Goal: Task Accomplishment & Management: Complete application form

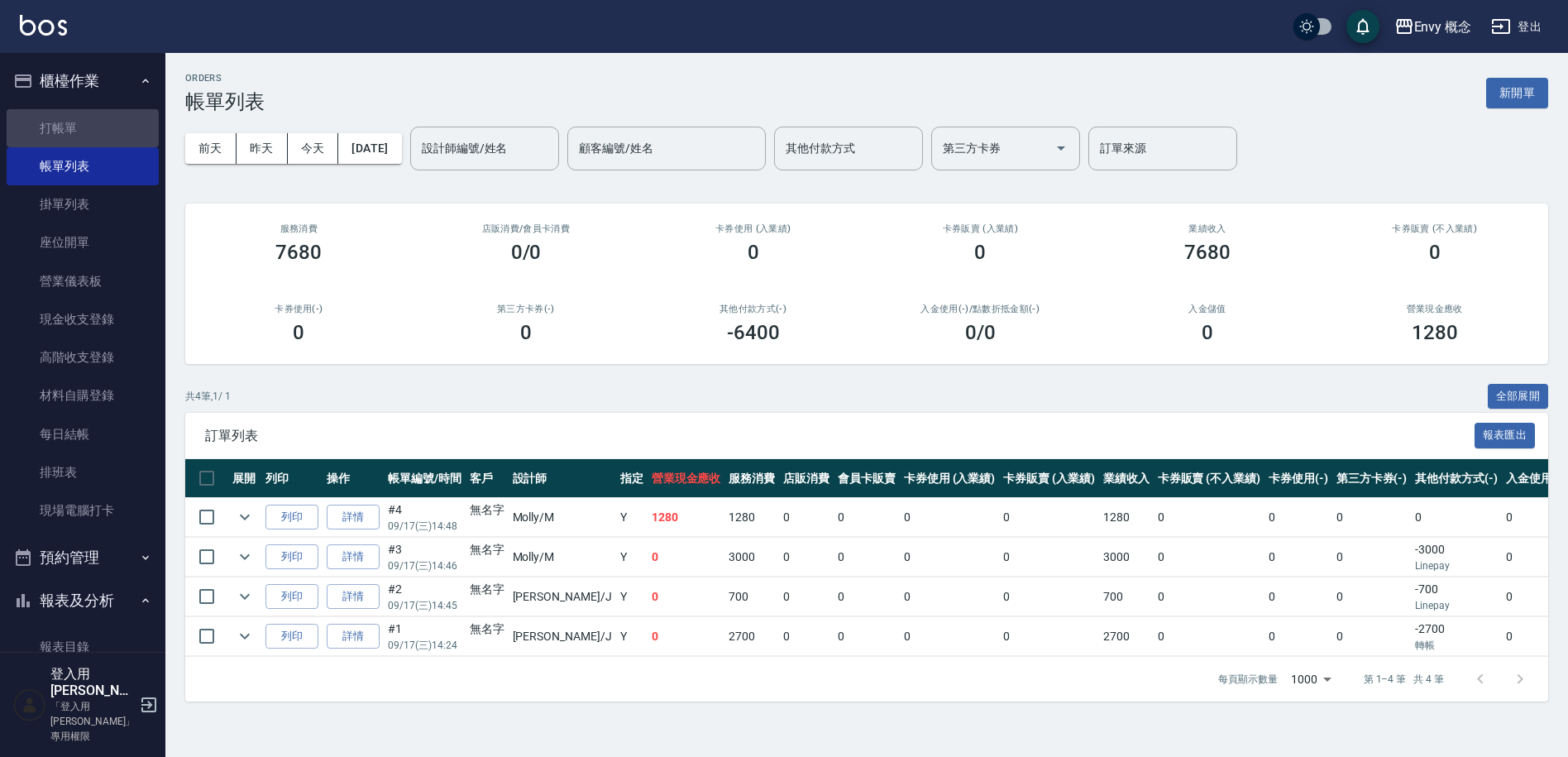
click at [117, 142] on link "打帳單" at bounding box center [82, 128] width 152 height 38
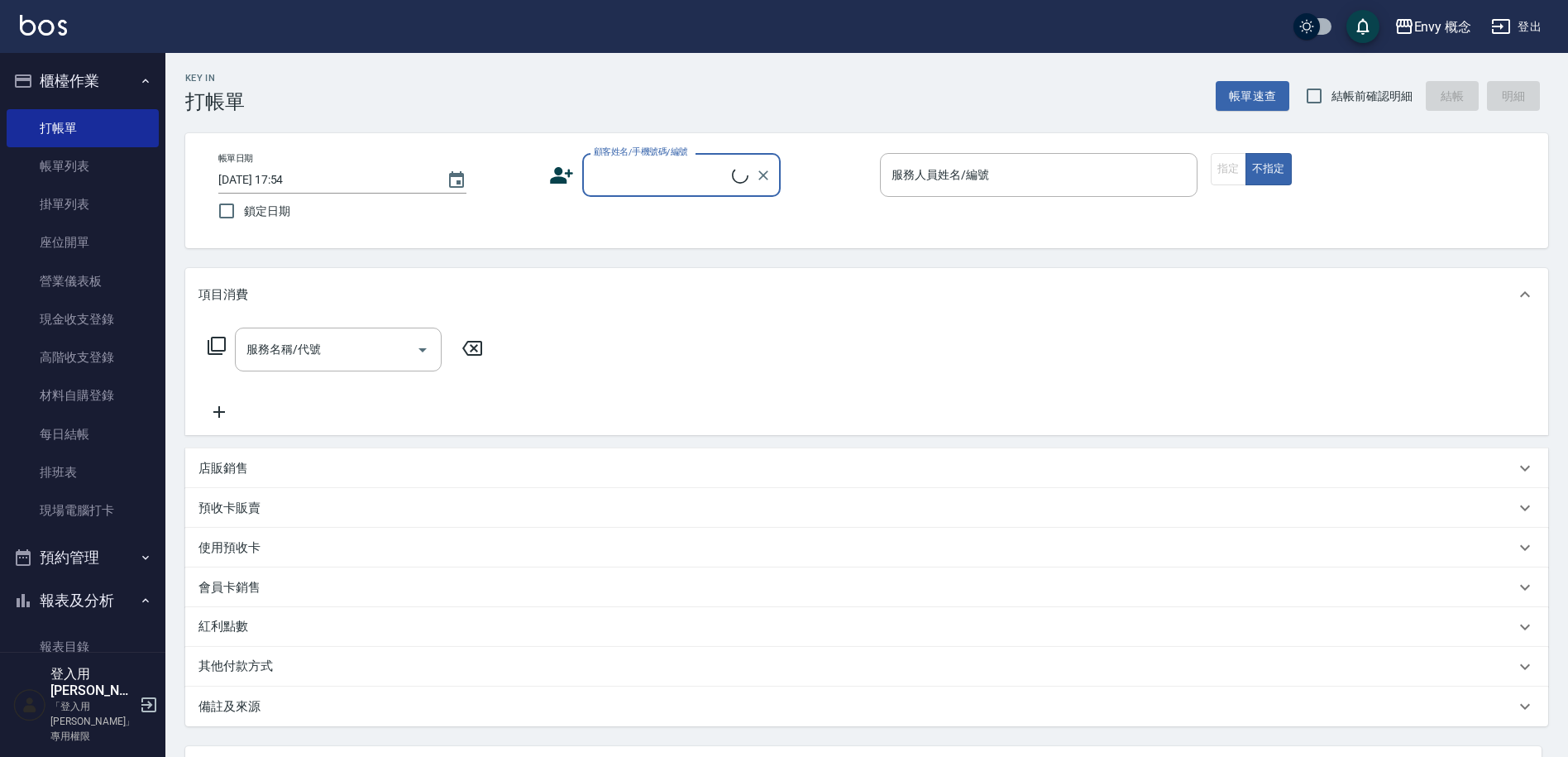
click at [597, 168] on input "顧客姓名/手機號碼/編號" at bounding box center [661, 175] width 142 height 29
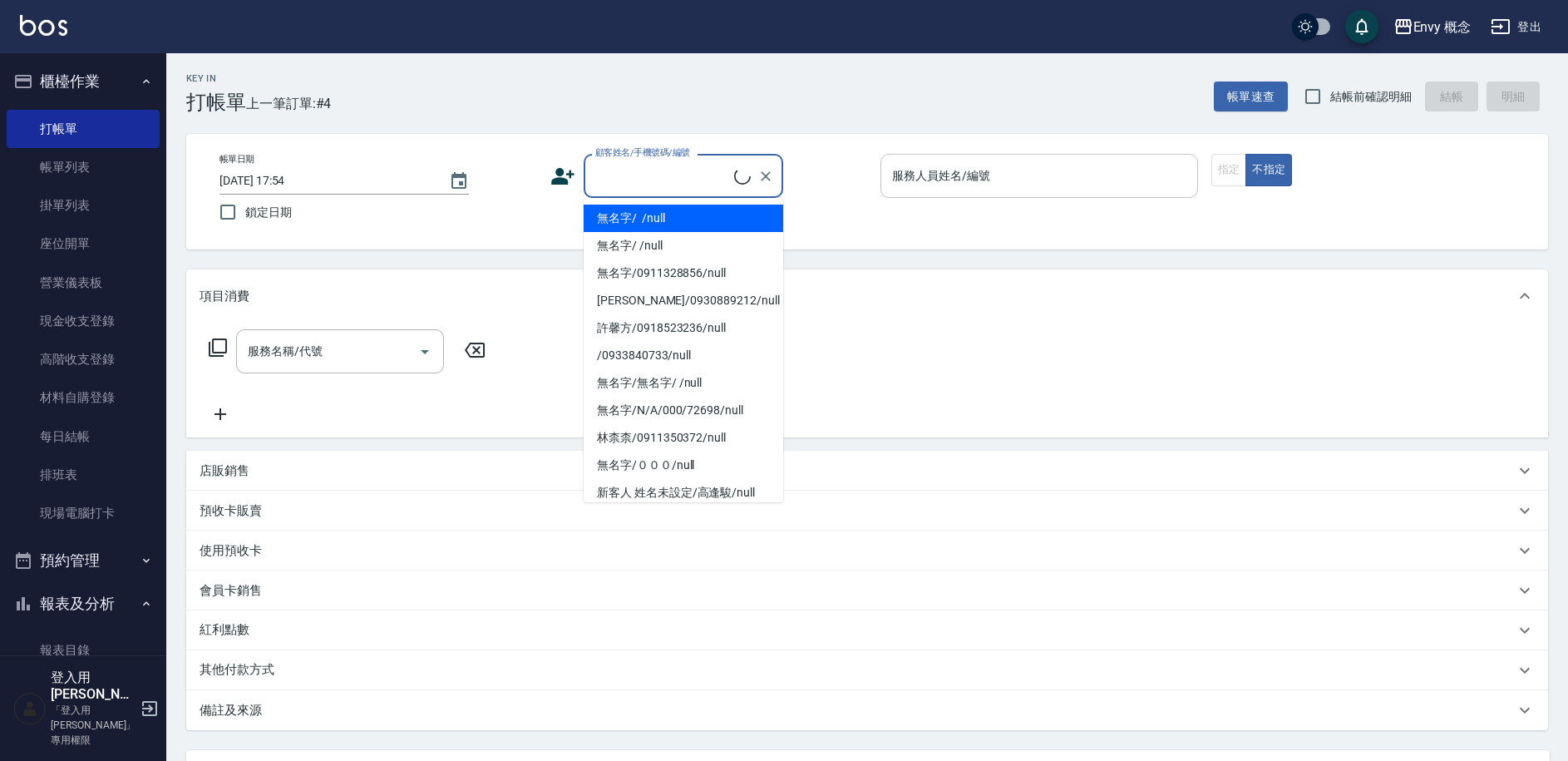
click at [603, 205] on li "無名字/ /null" at bounding box center [683, 218] width 200 height 27
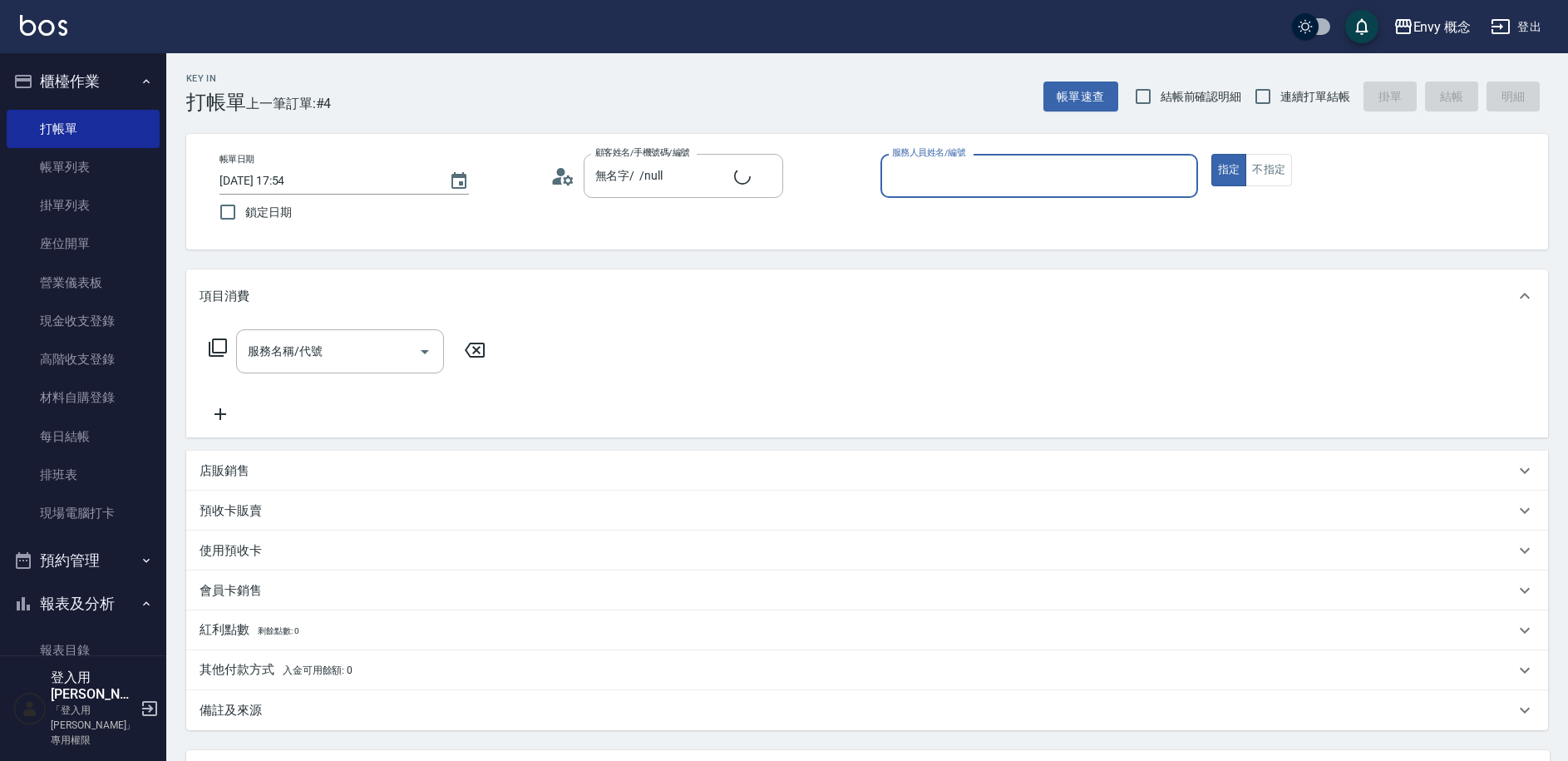
type input "無名字/ /null"
click at [917, 185] on input "服務人員姓名/編號" at bounding box center [1039, 176] width 303 height 29
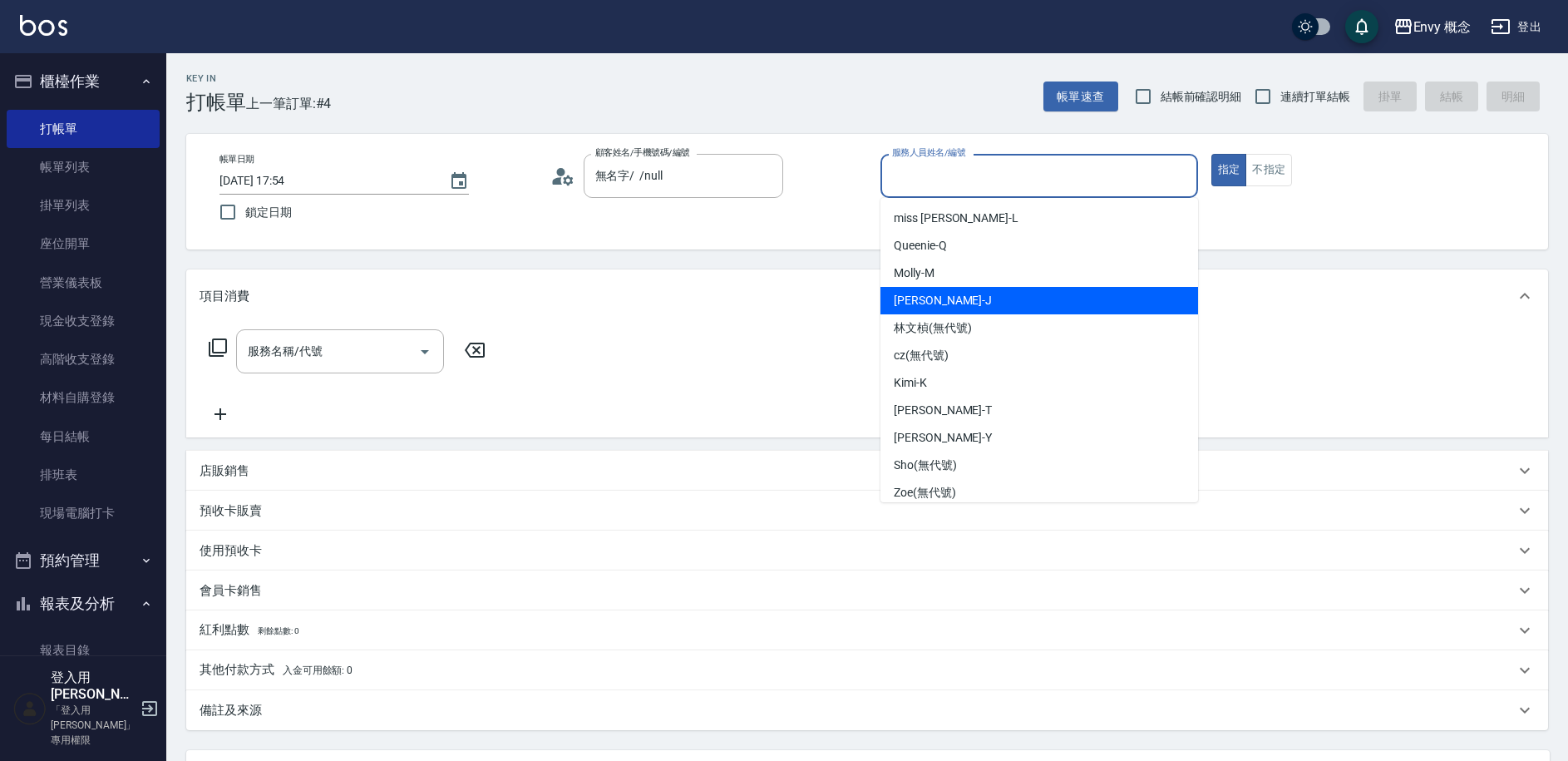
click at [920, 304] on span "[PERSON_NAME]" at bounding box center [943, 300] width 98 height 17
type input "[PERSON_NAME]"
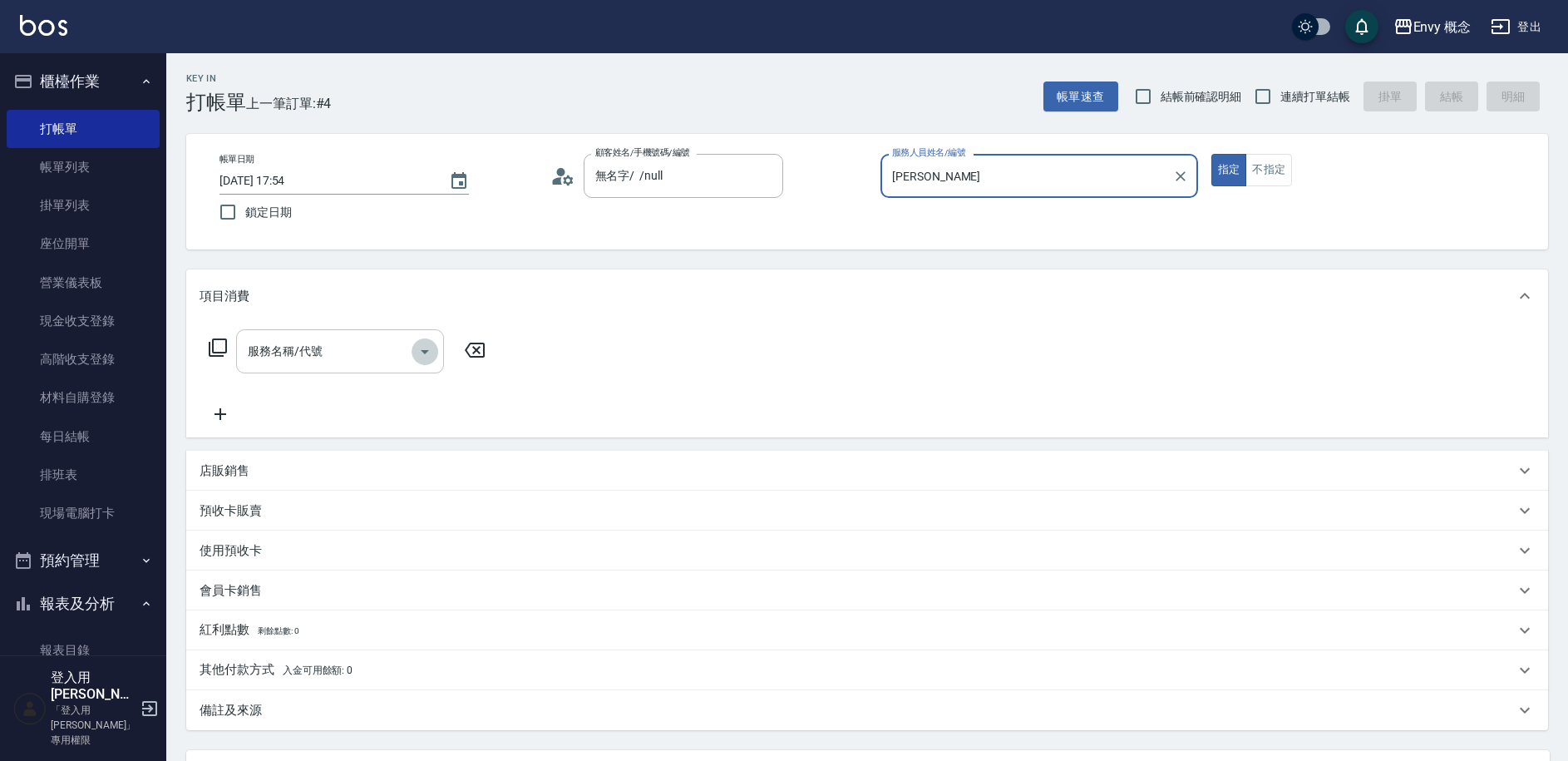
click at [412, 353] on button "Open" at bounding box center [424, 351] width 26 height 26
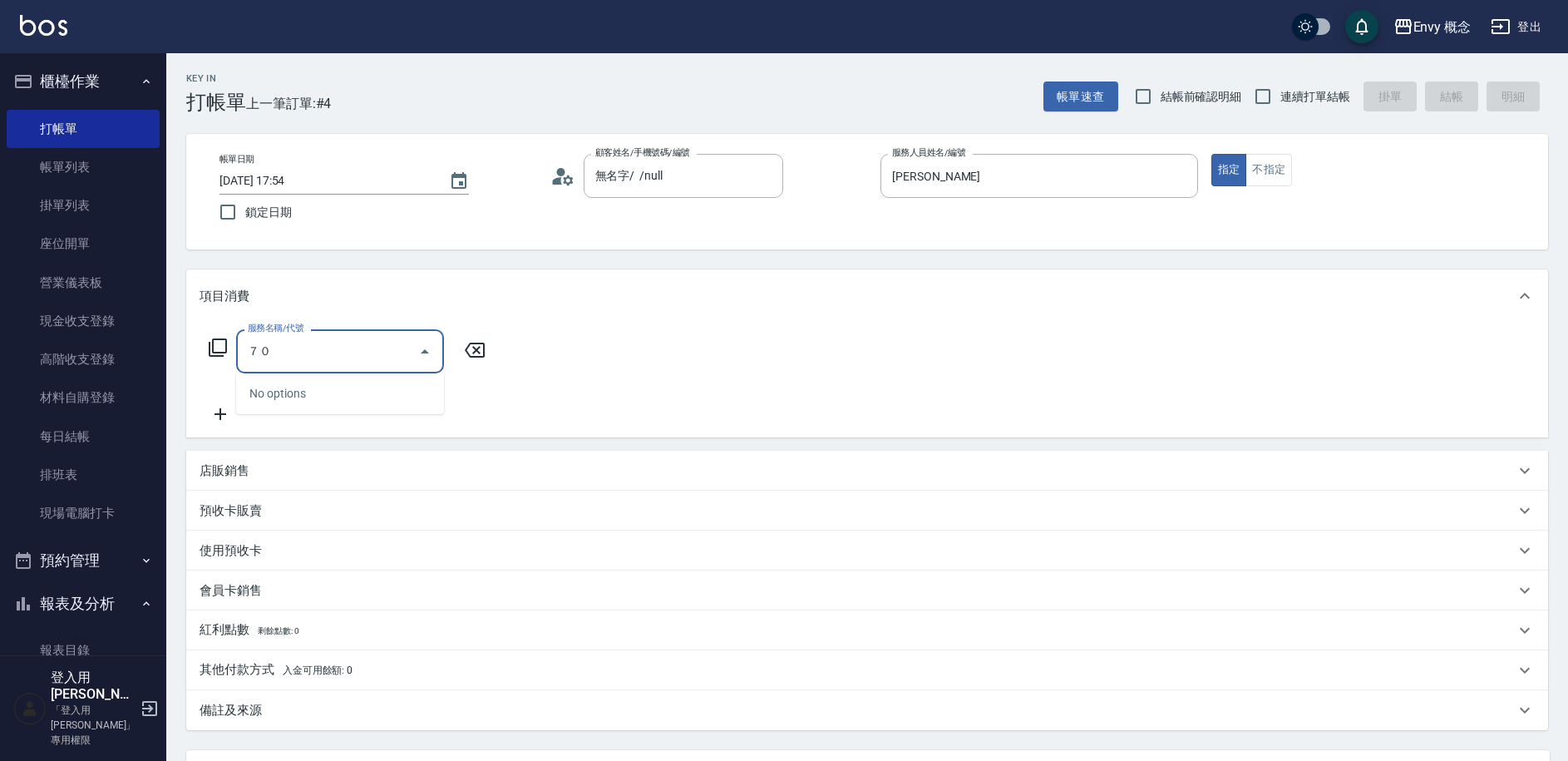
type input "７"
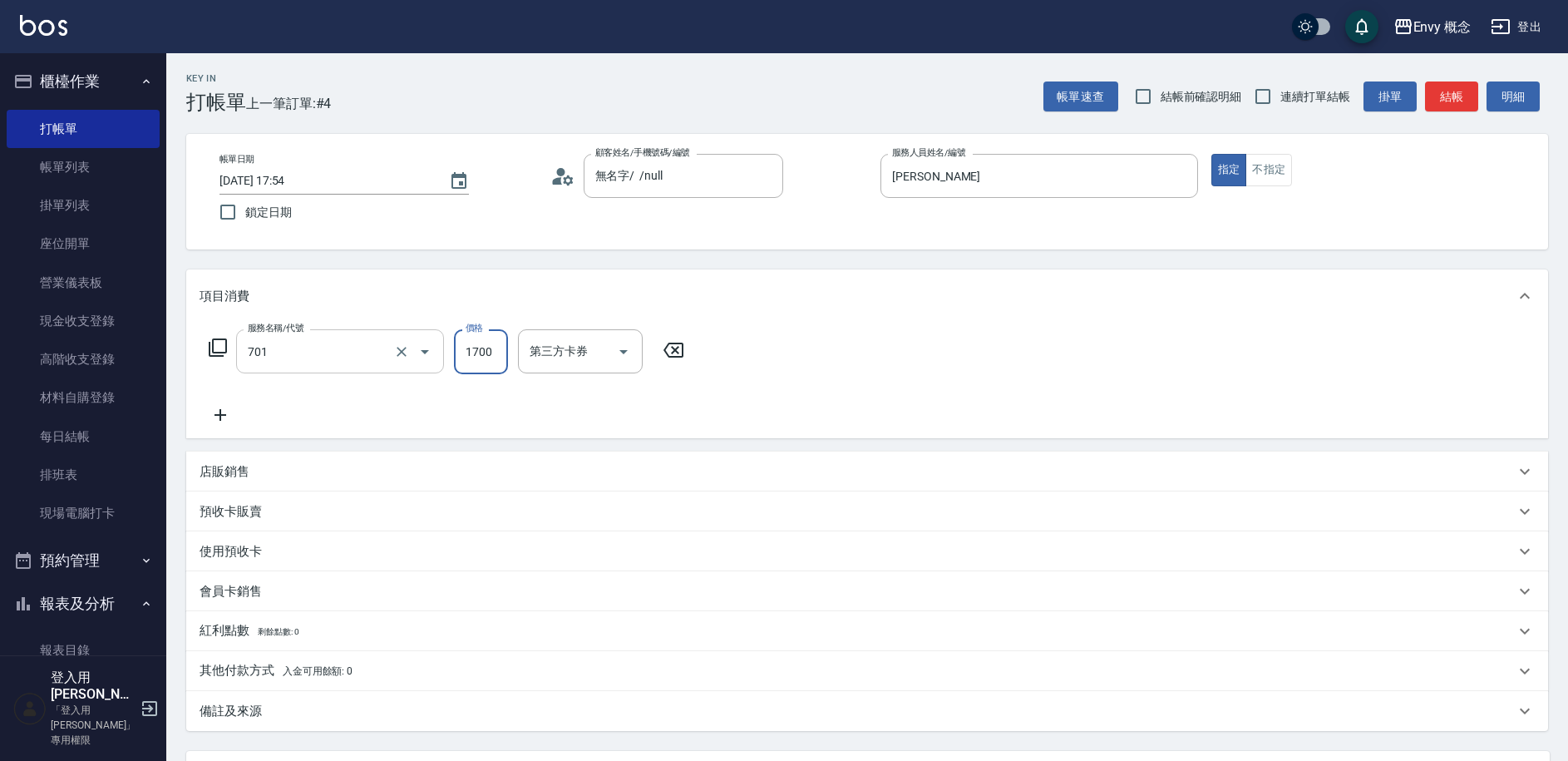
type input "701 染髮(701)"
type input "3500"
click at [298, 680] on p "其他付款方式 入金可用餘額: 0" at bounding box center [276, 671] width 153 height 18
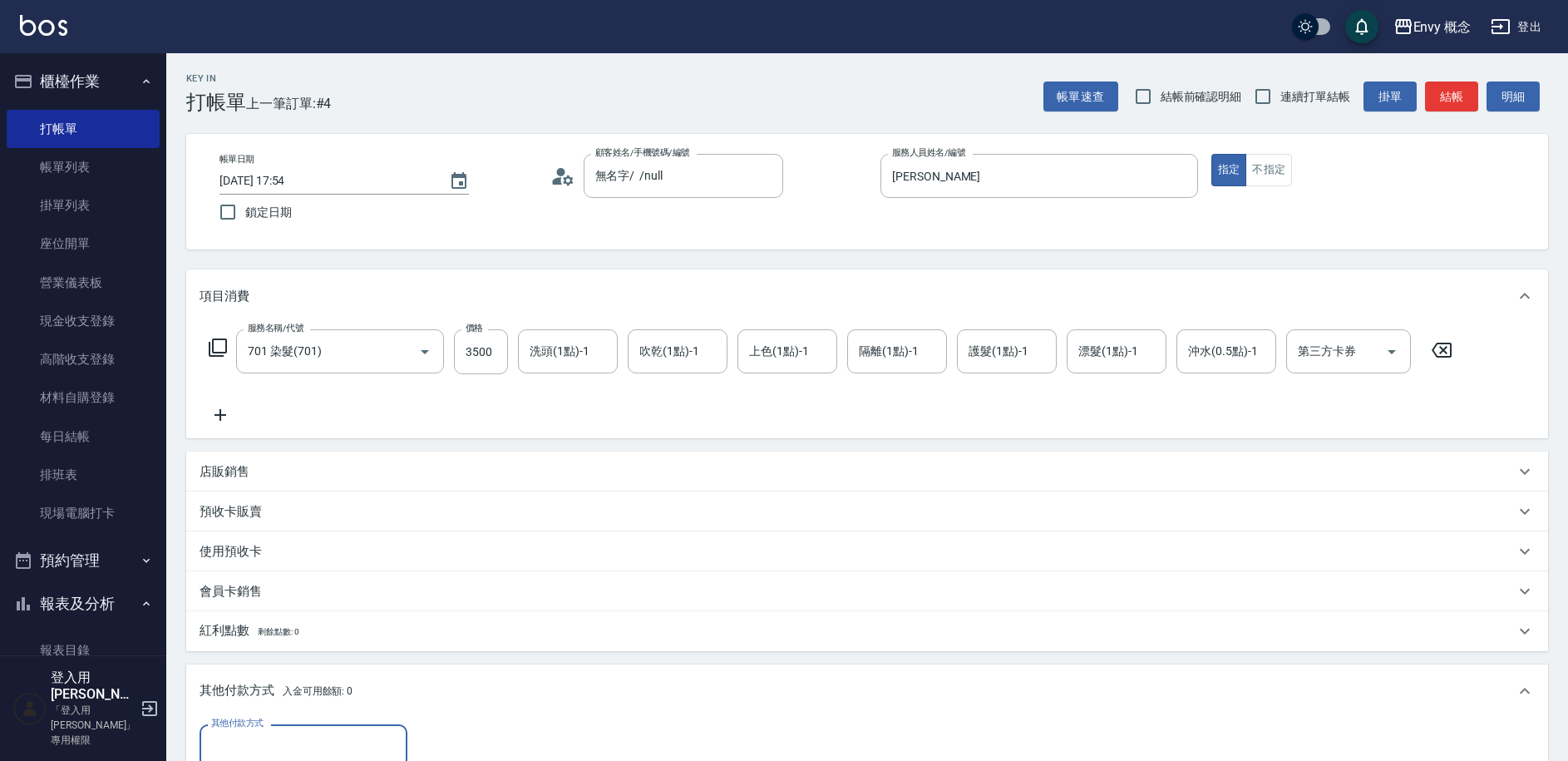
click at [252, 738] on input "其他付款方式" at bounding box center [303, 747] width 193 height 29
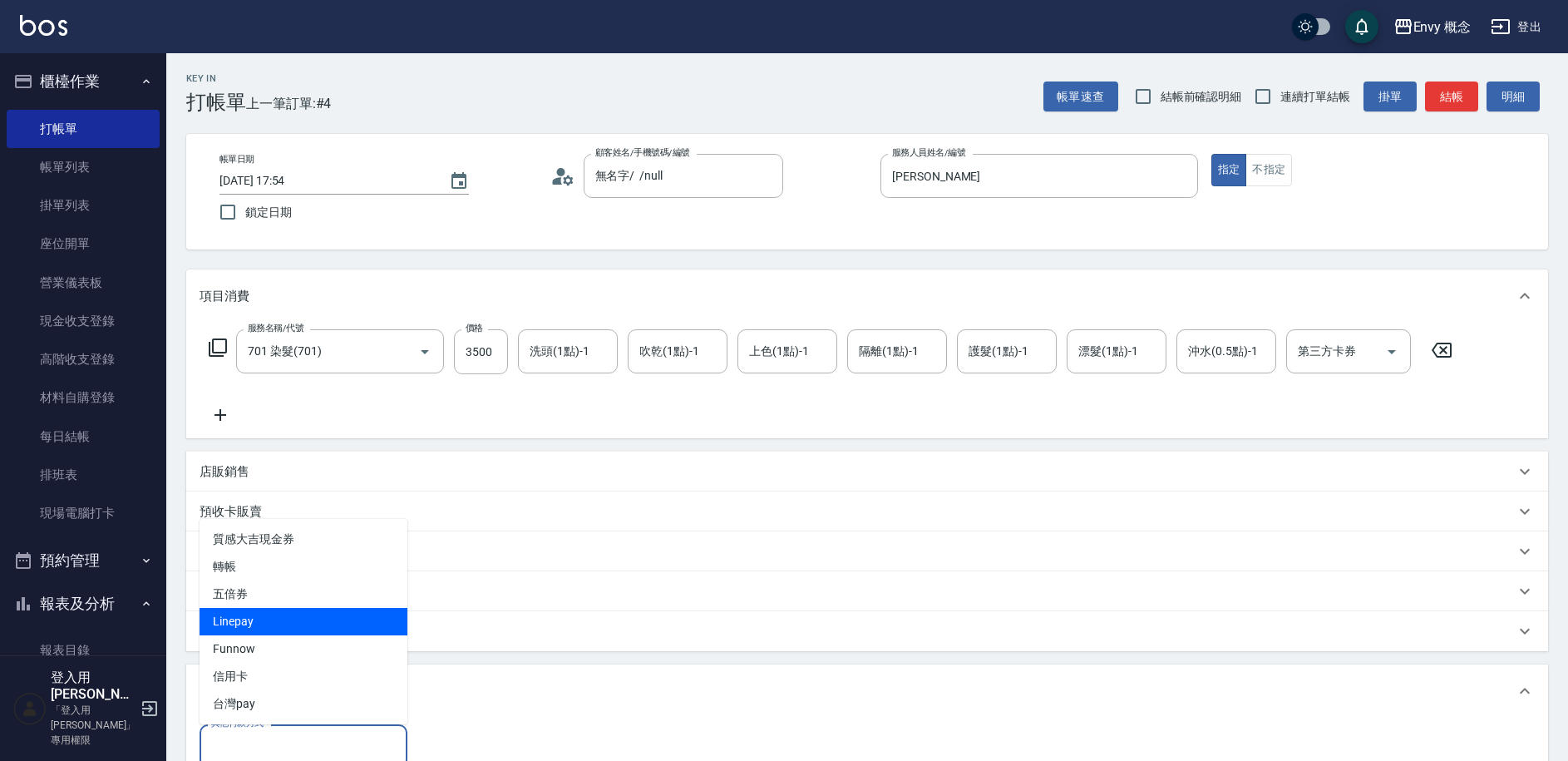
click at [290, 627] on span "Linepay" at bounding box center [304, 622] width 208 height 27
type input "Linepay"
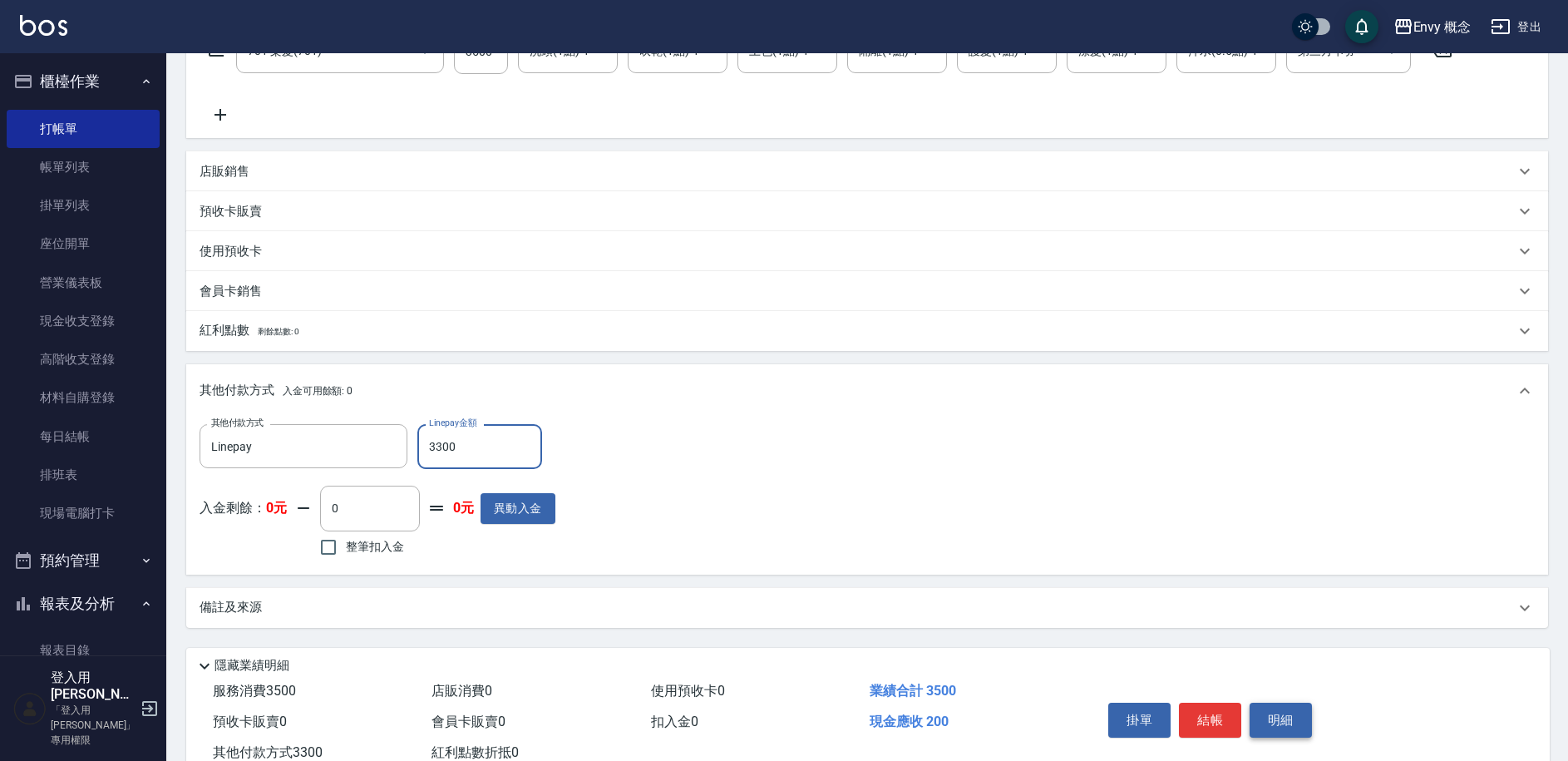
scroll to position [355, 0]
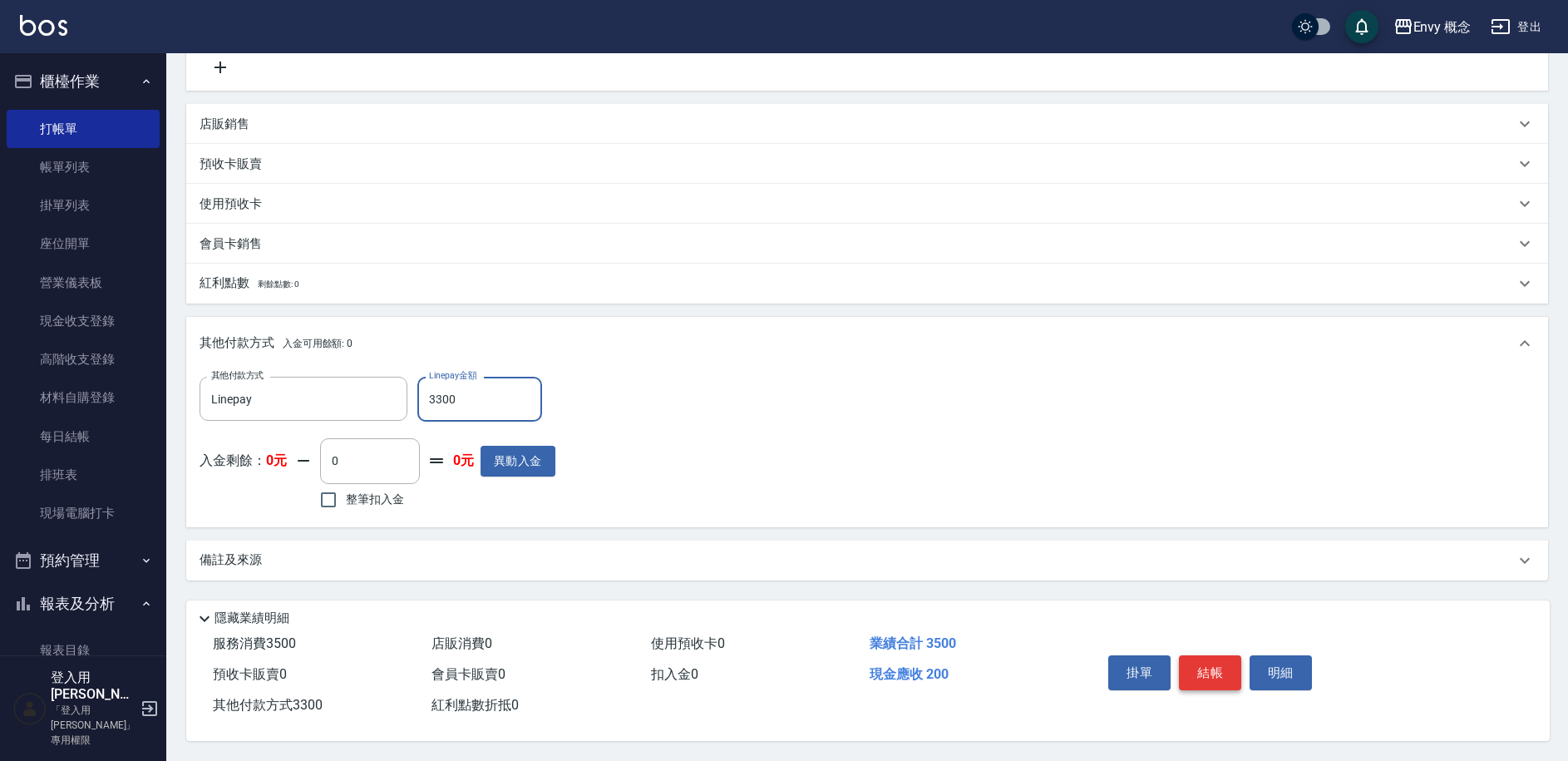
type input "3300"
click at [1225, 655] on button "結帳" at bounding box center [1210, 672] width 62 height 35
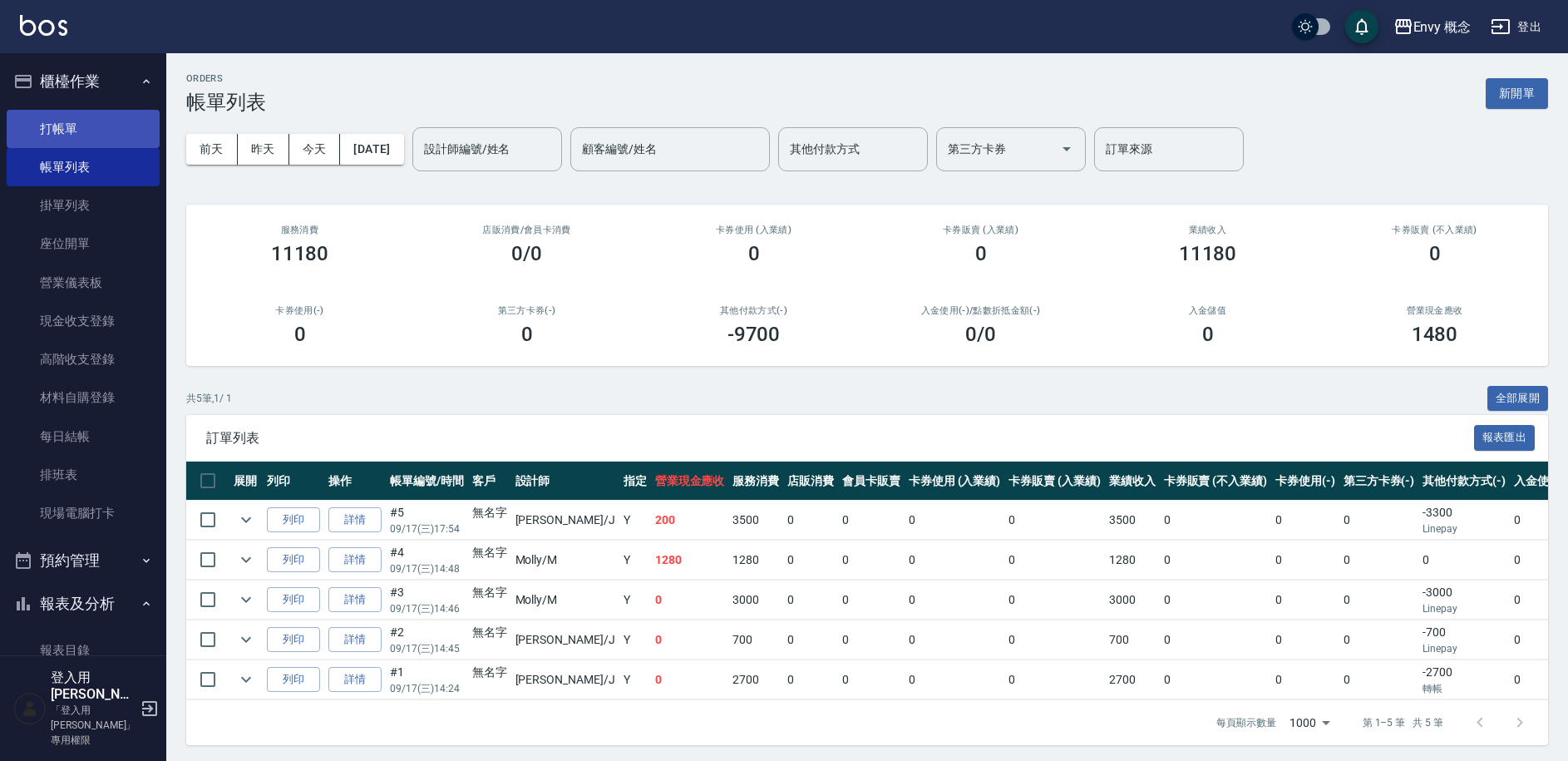
click at [77, 129] on link "打帳單" at bounding box center [82, 128] width 153 height 38
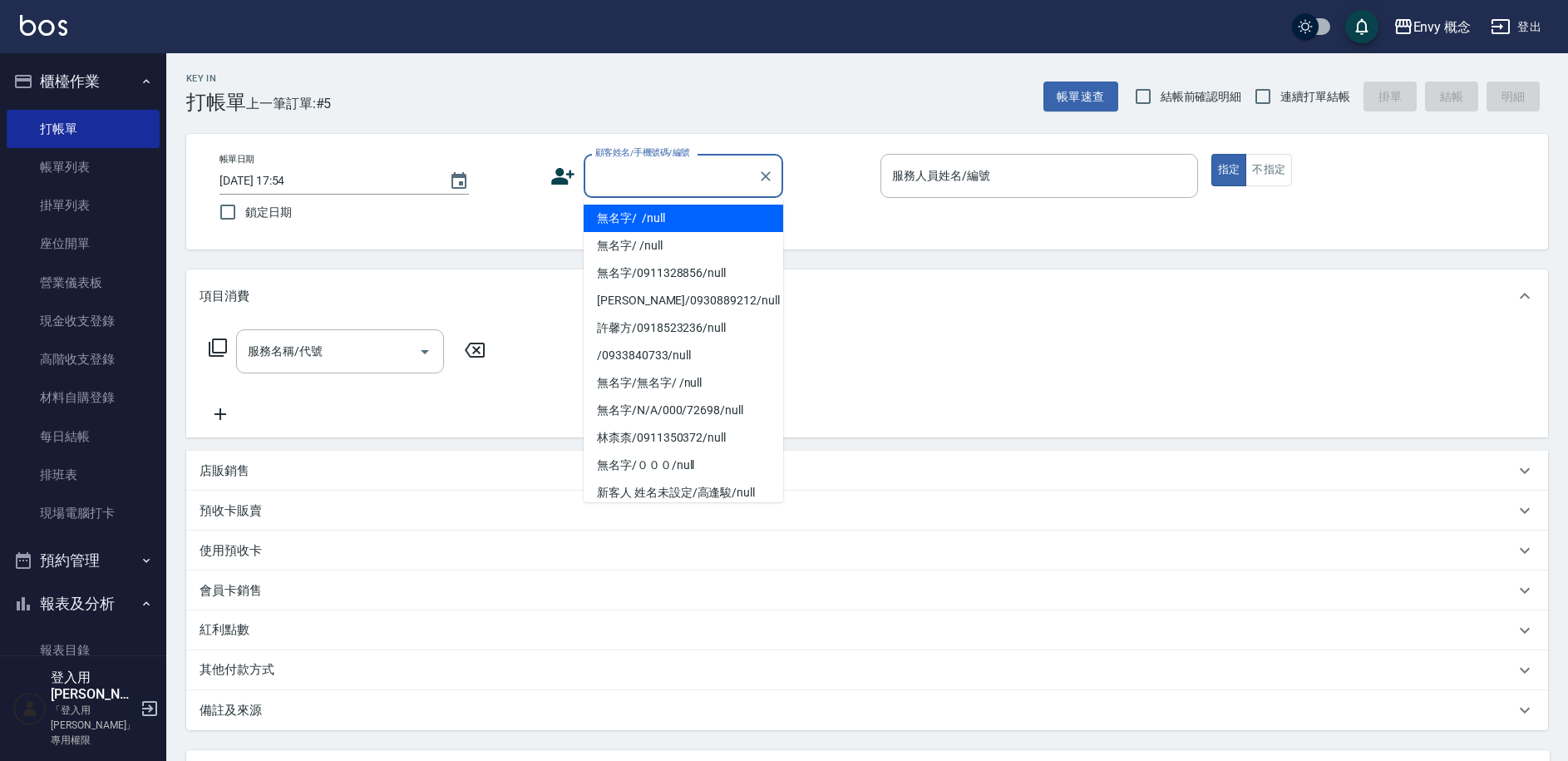
click at [615, 183] on input "顧客姓名/手機號碼/編號" at bounding box center [670, 176] width 159 height 29
click at [611, 210] on li "無名字/ /null" at bounding box center [683, 218] width 200 height 27
type input "無名字/ /null"
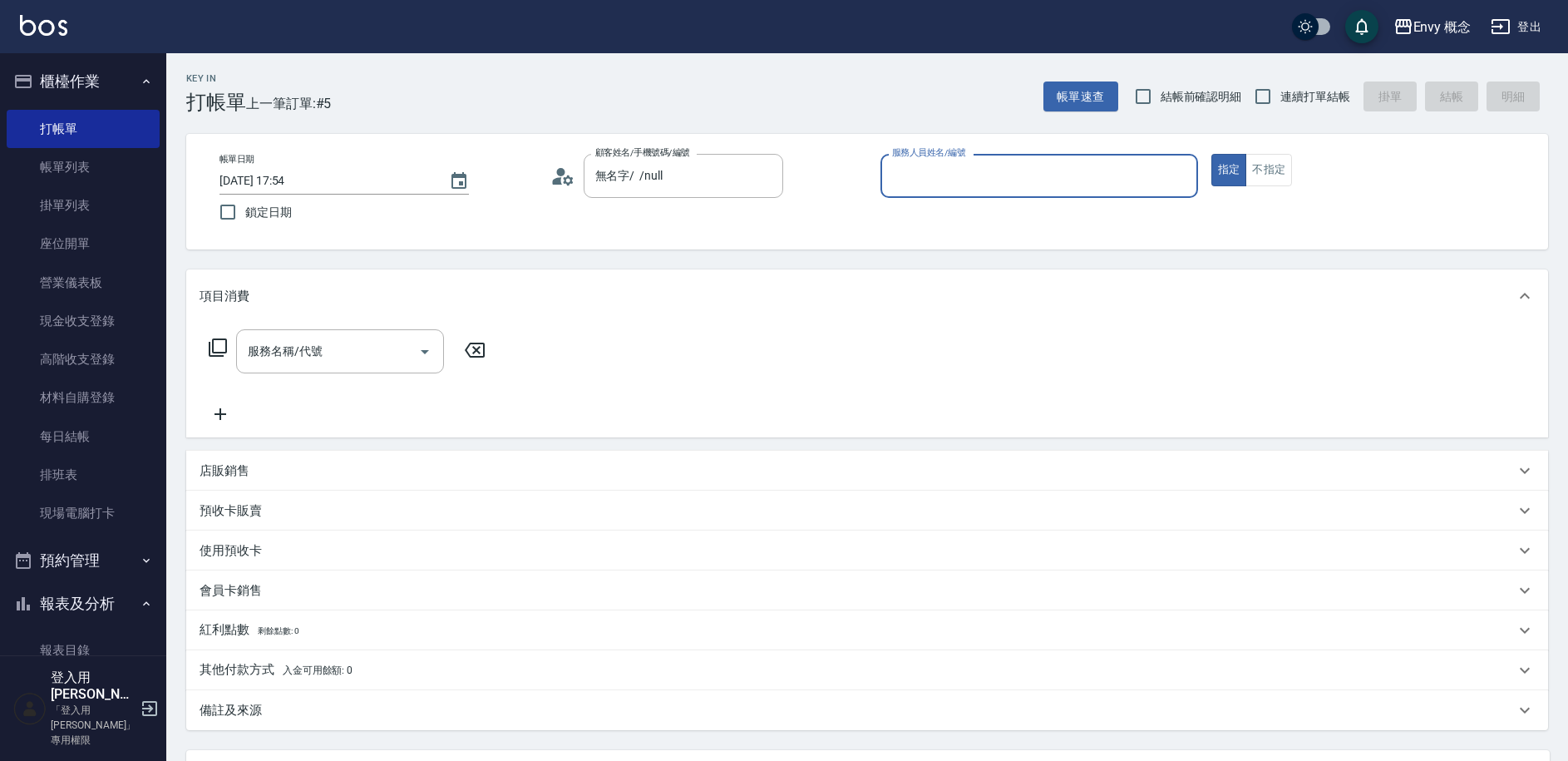
click at [909, 180] on input "服務人員姓名/編號" at bounding box center [1039, 176] width 303 height 29
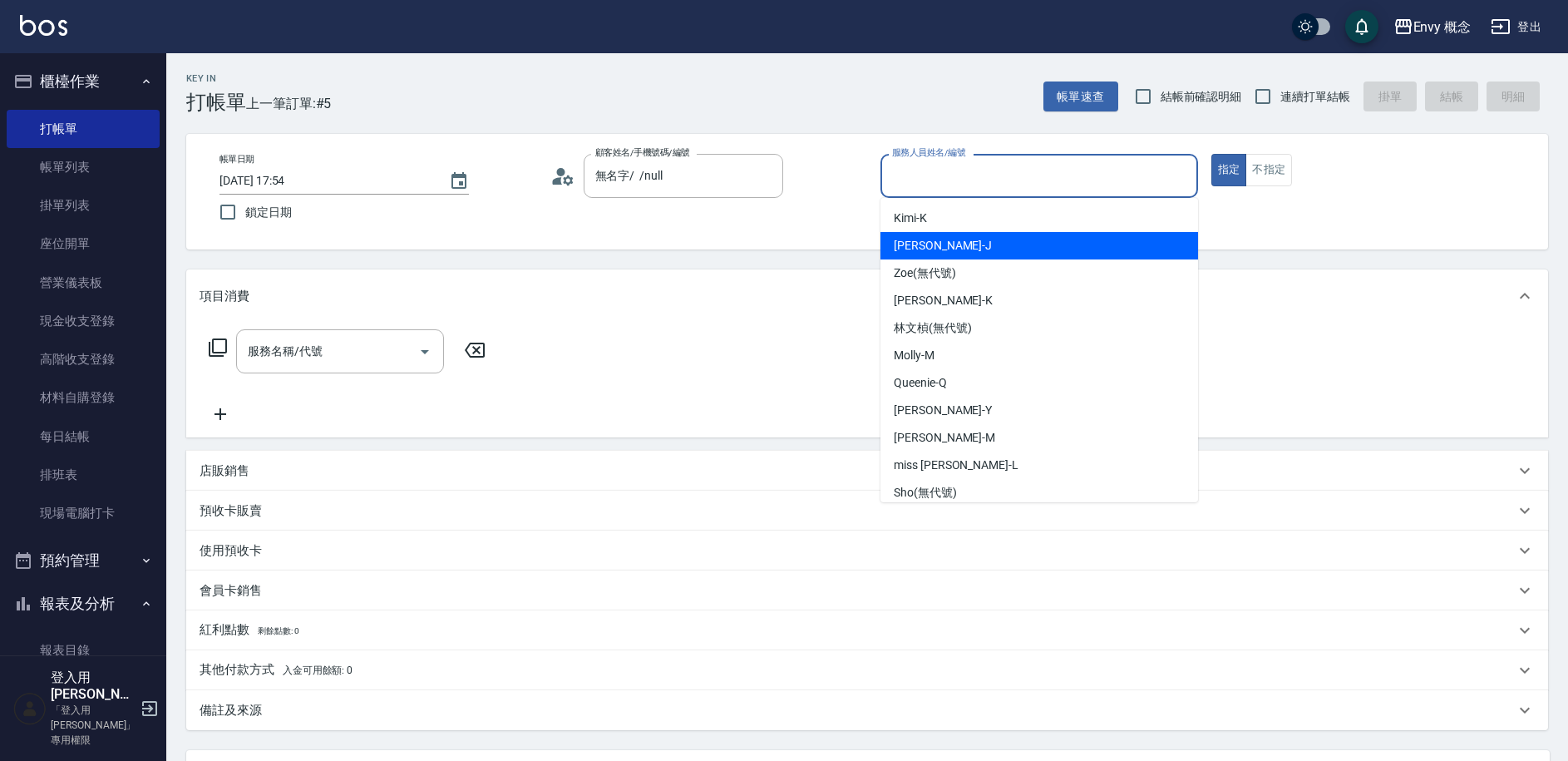
click at [940, 238] on div "[PERSON_NAME]" at bounding box center [1039, 245] width 318 height 27
type input "[PERSON_NAME]"
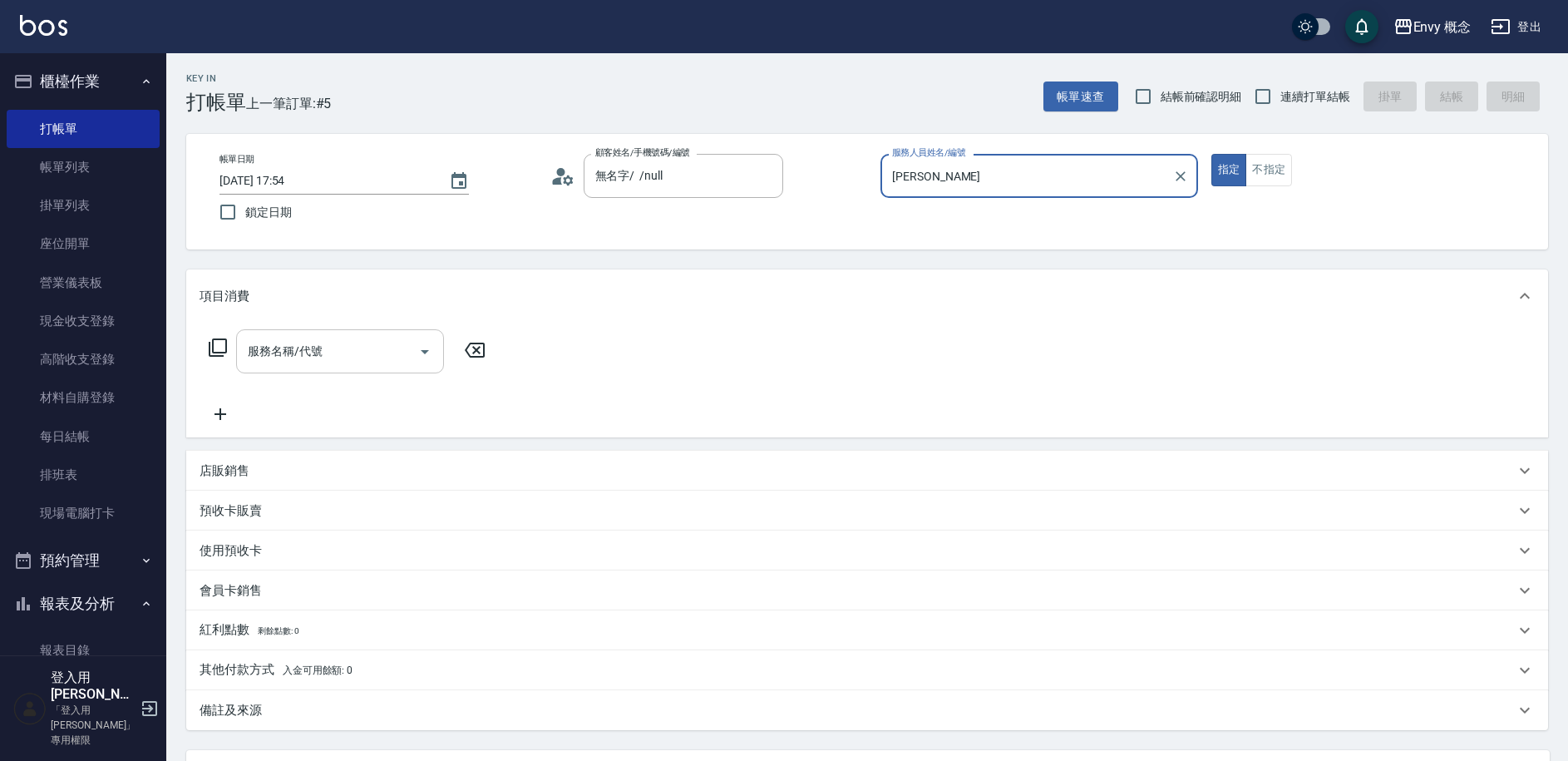
click at [390, 350] on input "服務名稱/代號" at bounding box center [328, 351] width 168 height 29
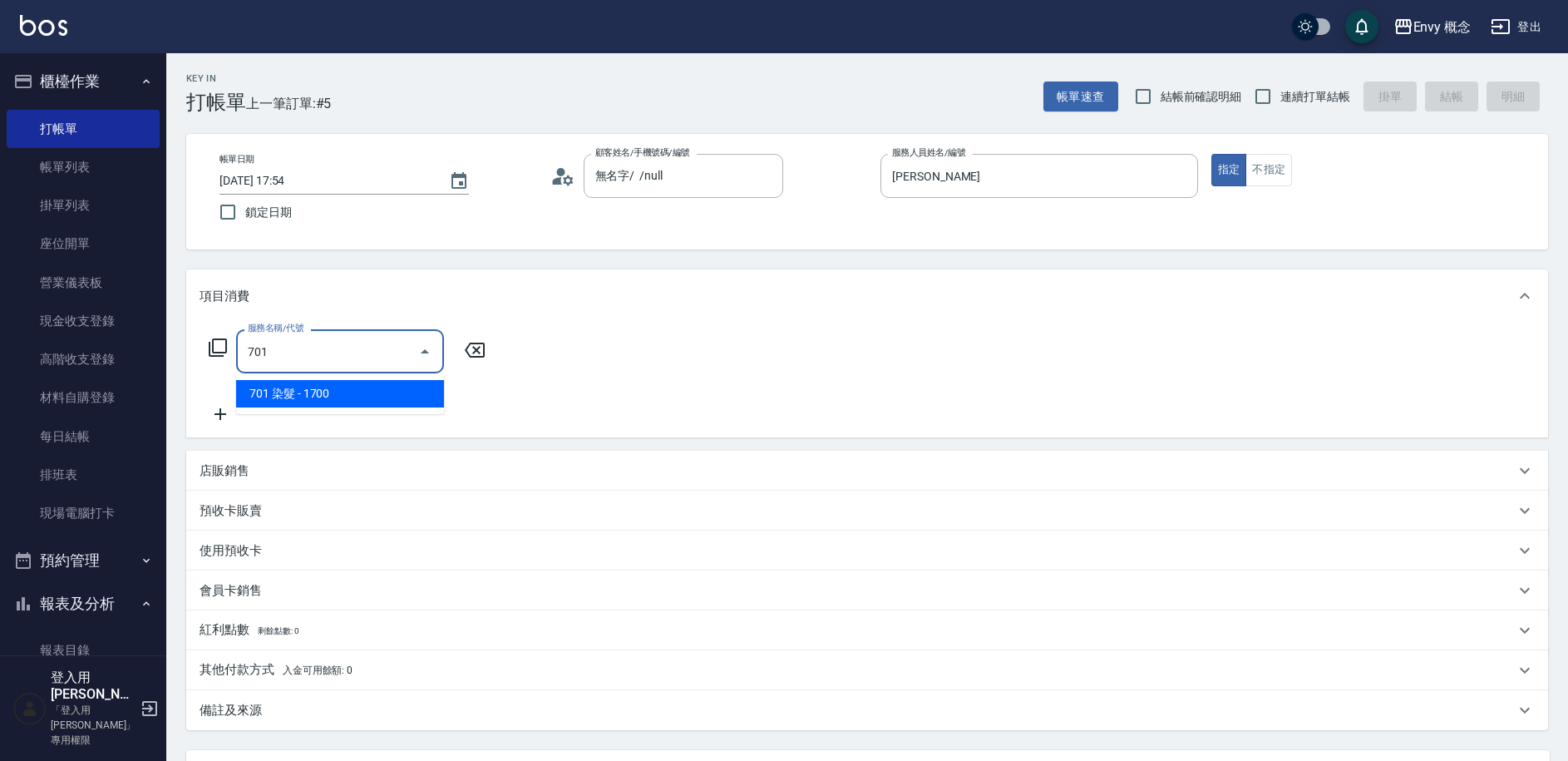
type input "701 染髮(701)"
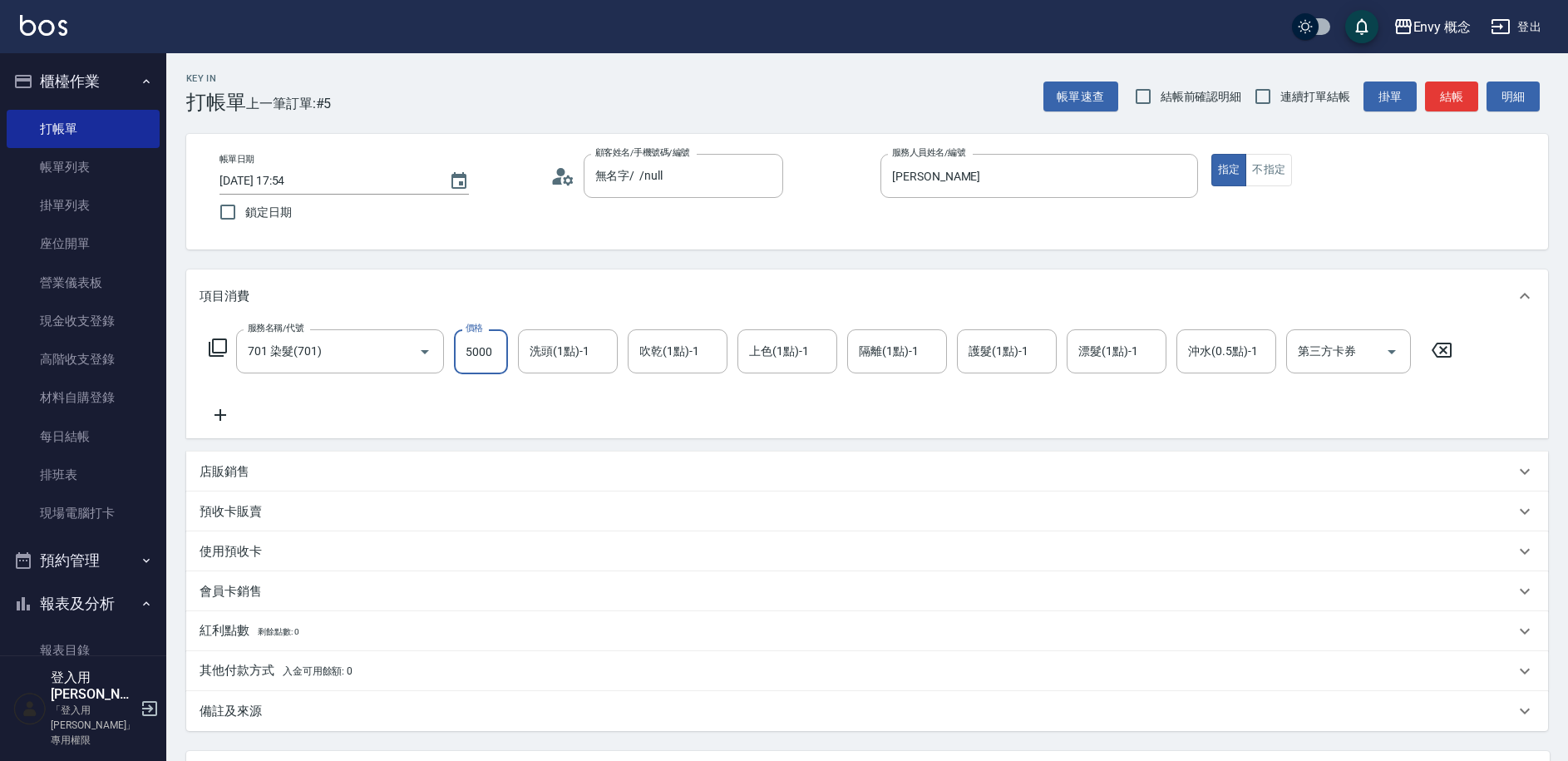
type input "5000"
click at [252, 671] on p "其他付款方式 入金可用餘額: 0" at bounding box center [276, 671] width 153 height 18
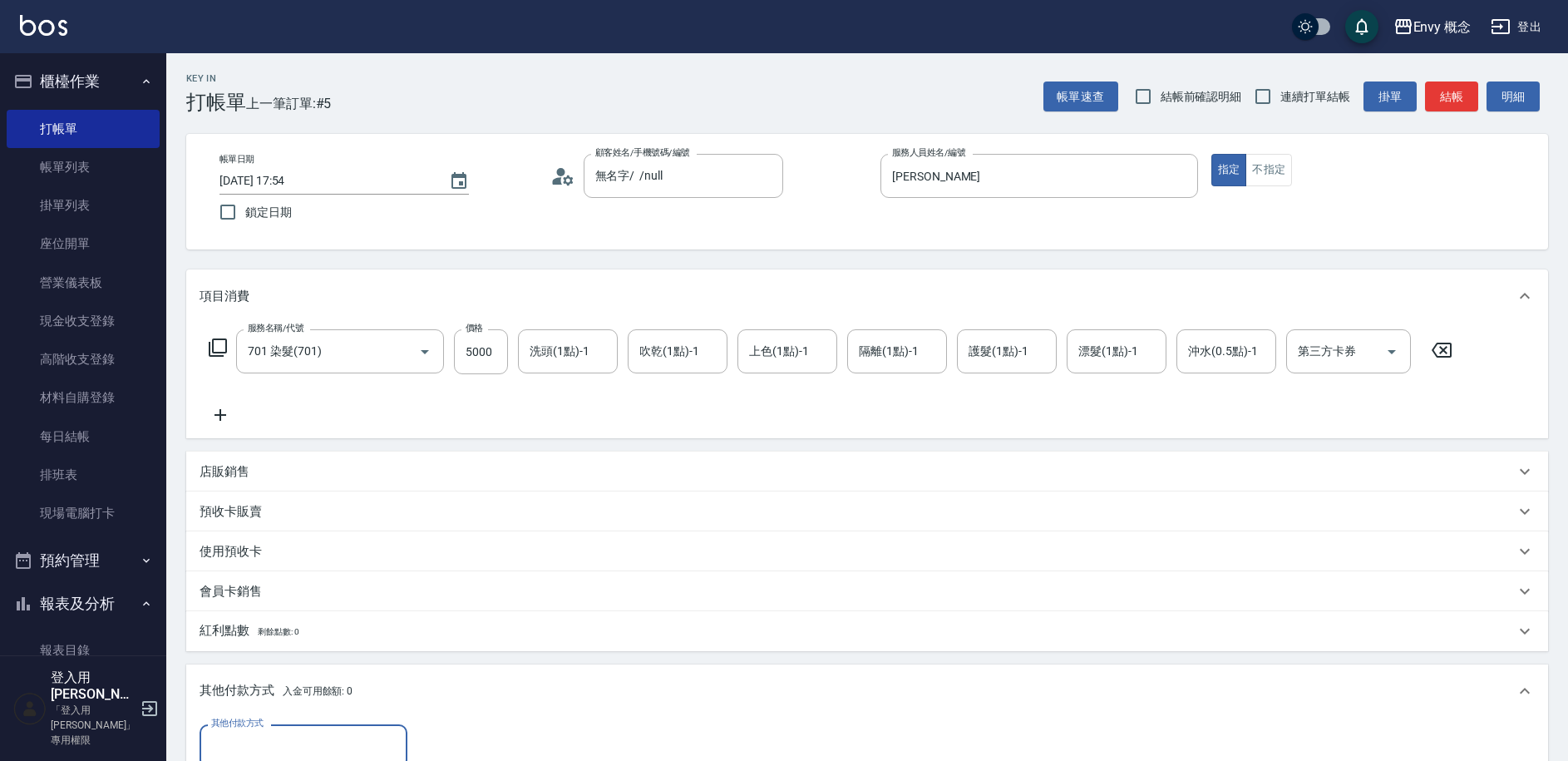
click at [273, 754] on input "其他付款方式" at bounding box center [303, 747] width 193 height 29
click at [273, 671] on span "信用卡" at bounding box center [304, 676] width 208 height 27
type input "信用卡"
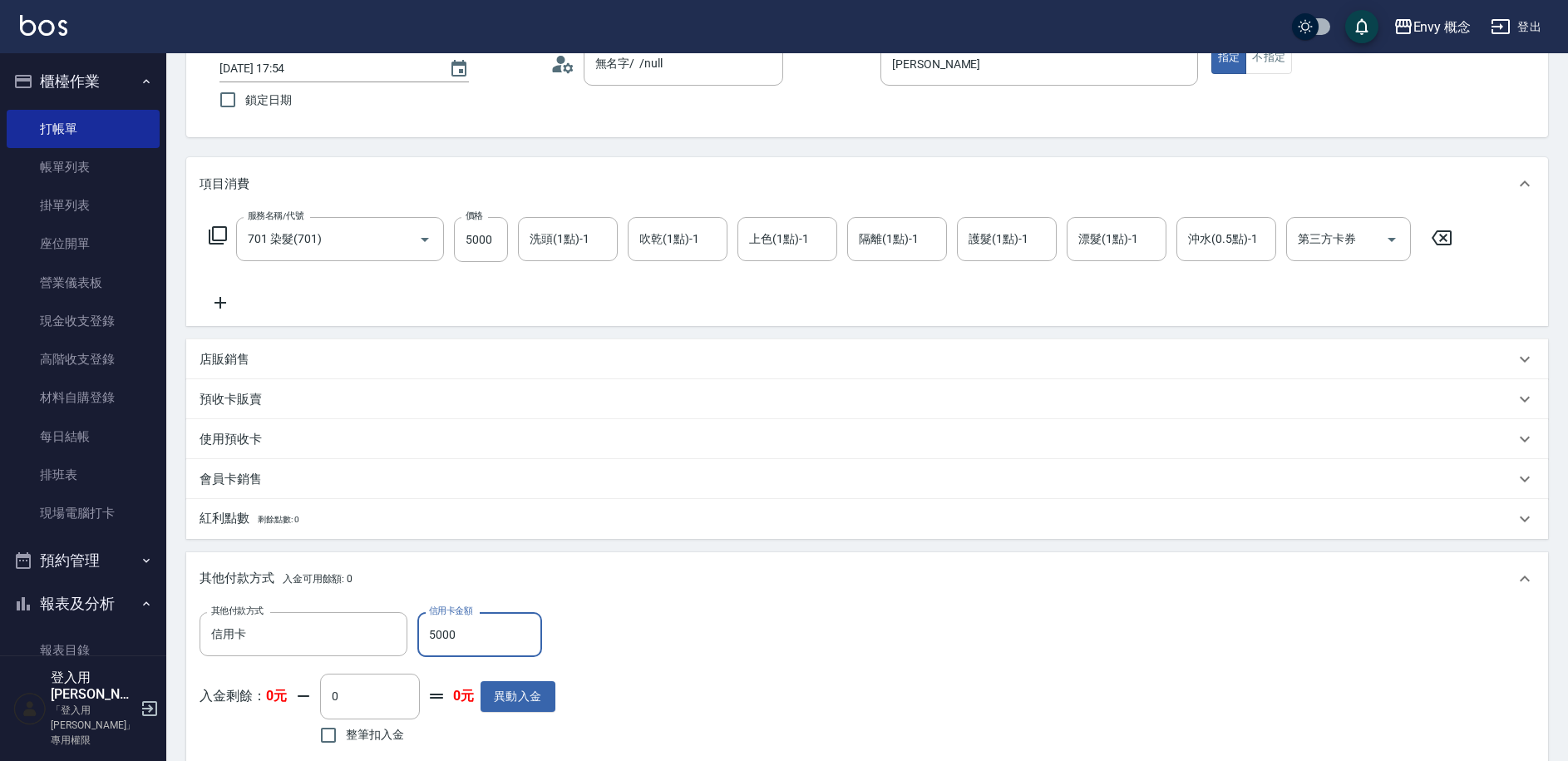
scroll to position [355, 0]
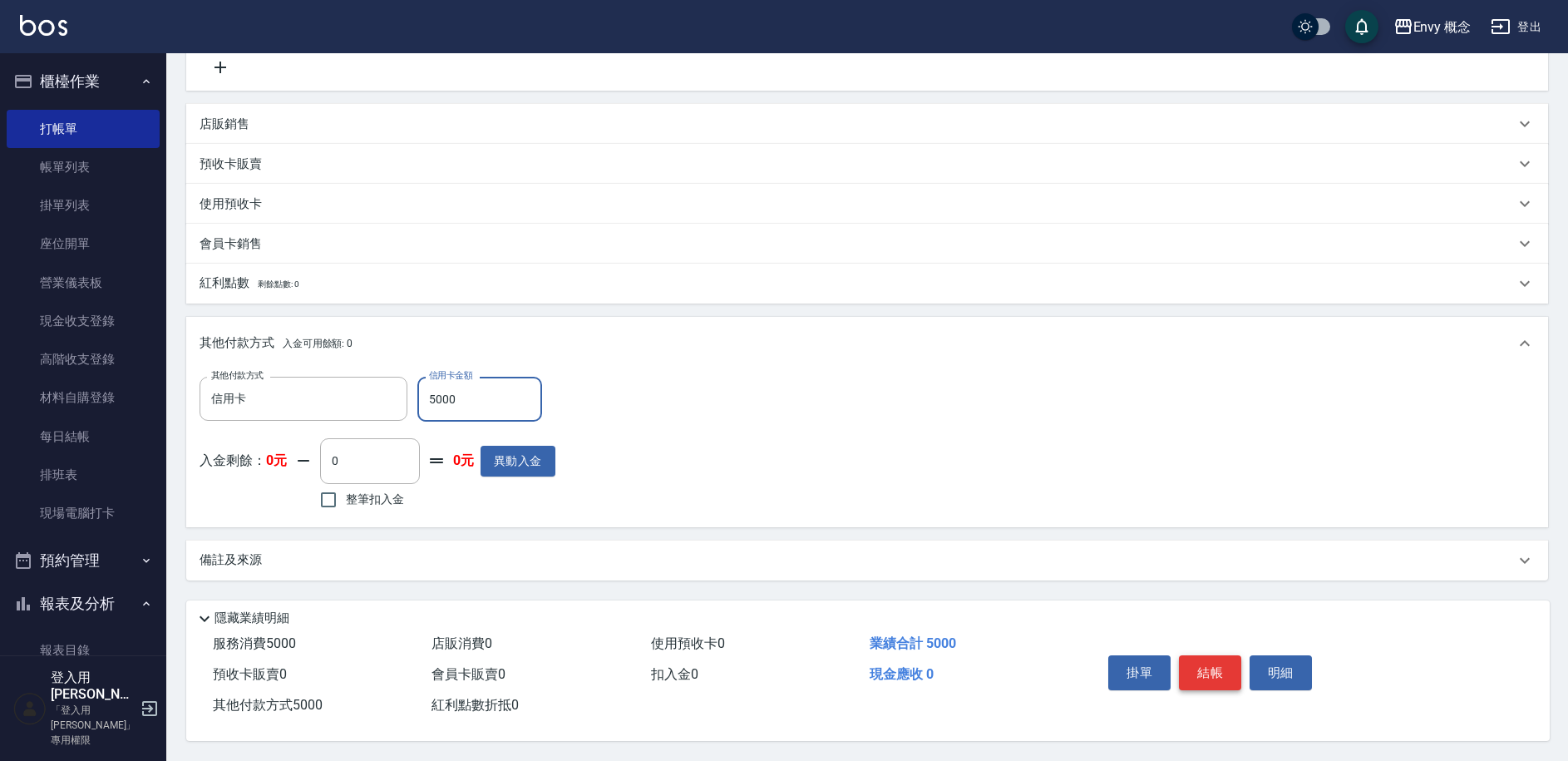
type input "5000"
click at [1211, 665] on button "結帳" at bounding box center [1210, 672] width 62 height 35
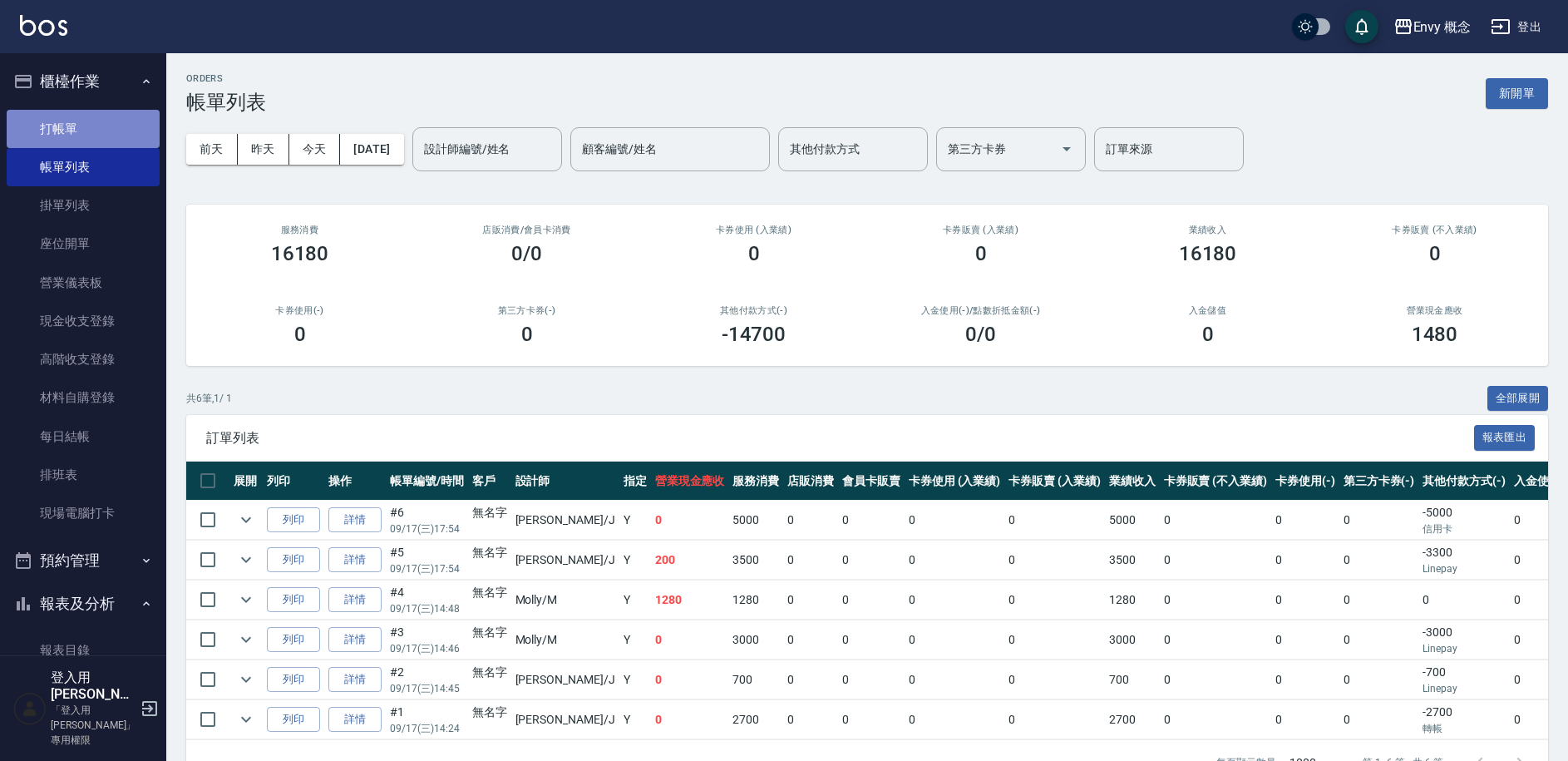
click at [112, 109] on link "打帳單" at bounding box center [82, 128] width 153 height 38
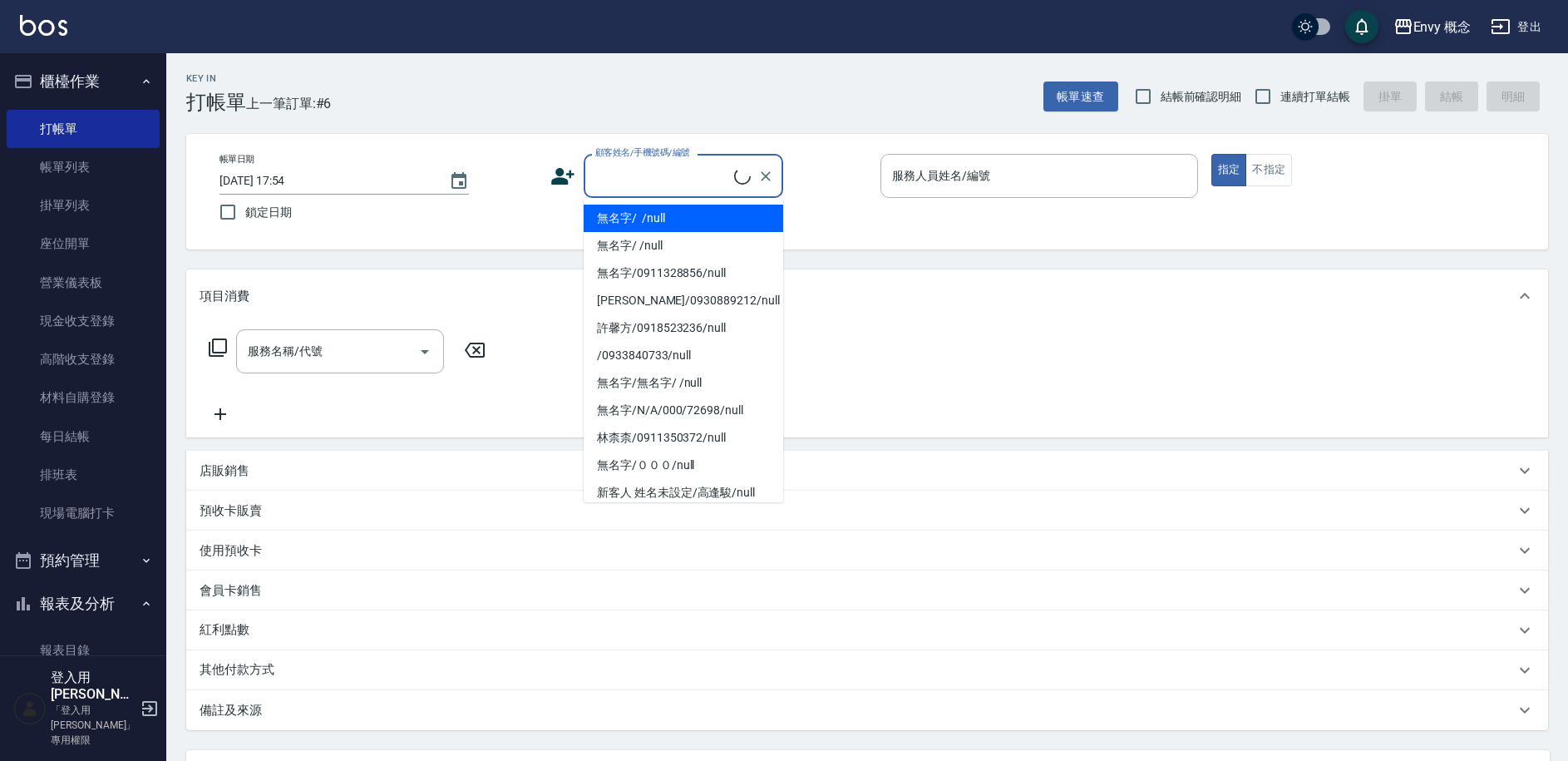
click at [635, 172] on input "顧客姓名/手機號碼/編號" at bounding box center [662, 176] width 143 height 29
drag, startPoint x: 634, startPoint y: 203, endPoint x: 670, endPoint y: 198, distance: 36.3
click at [635, 203] on ul "無名字/ /null 無名字/ /null 無名字/0911328856/null [PERSON_NAME]/0930889212/null [PERSON…" at bounding box center [683, 350] width 200 height 304
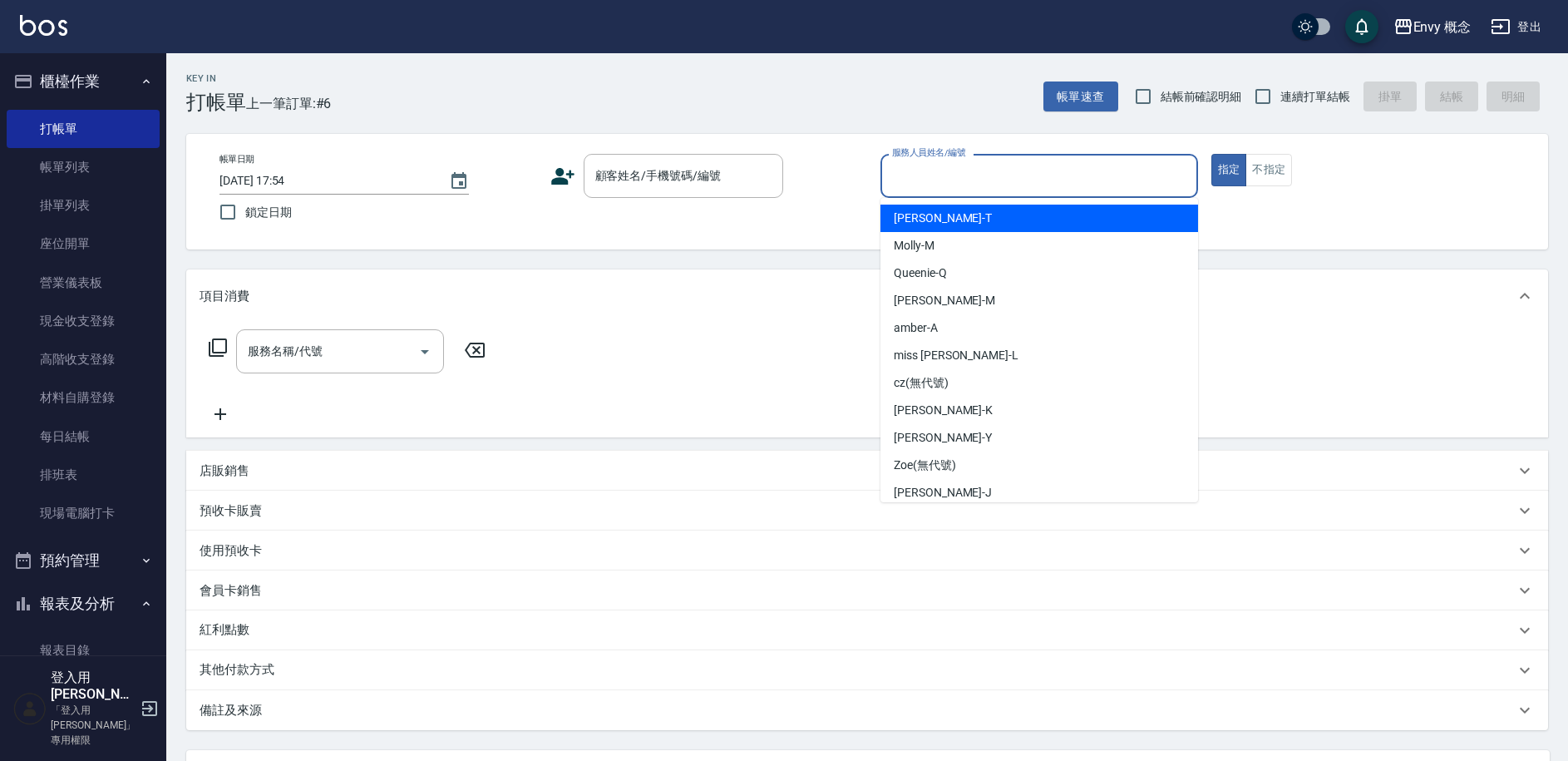
click at [924, 176] on input "服務人員姓名/編號" at bounding box center [1039, 176] width 303 height 29
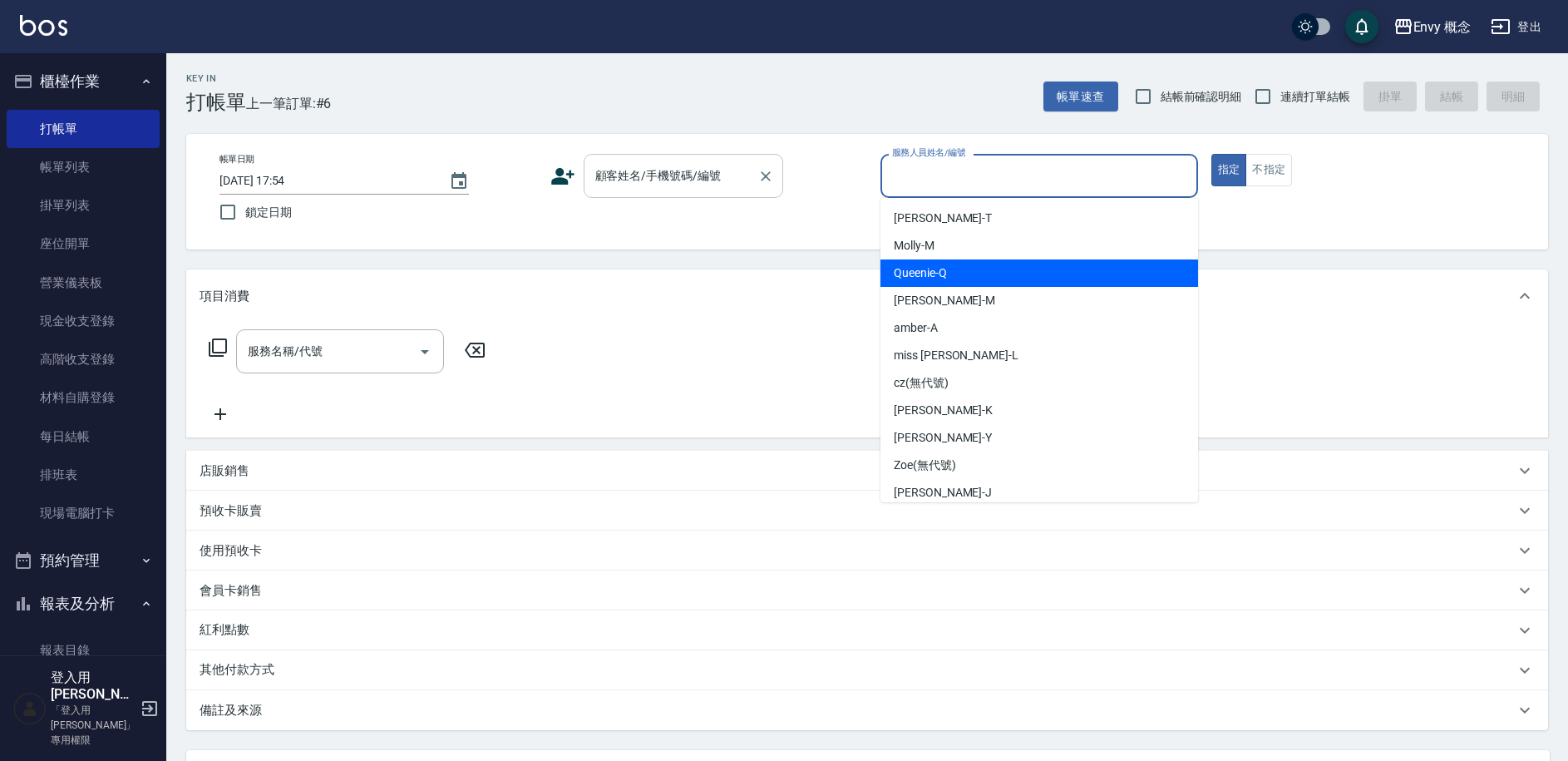
click at [655, 182] on input "顧客姓名/手機號碼/編號" at bounding box center [670, 176] width 159 height 29
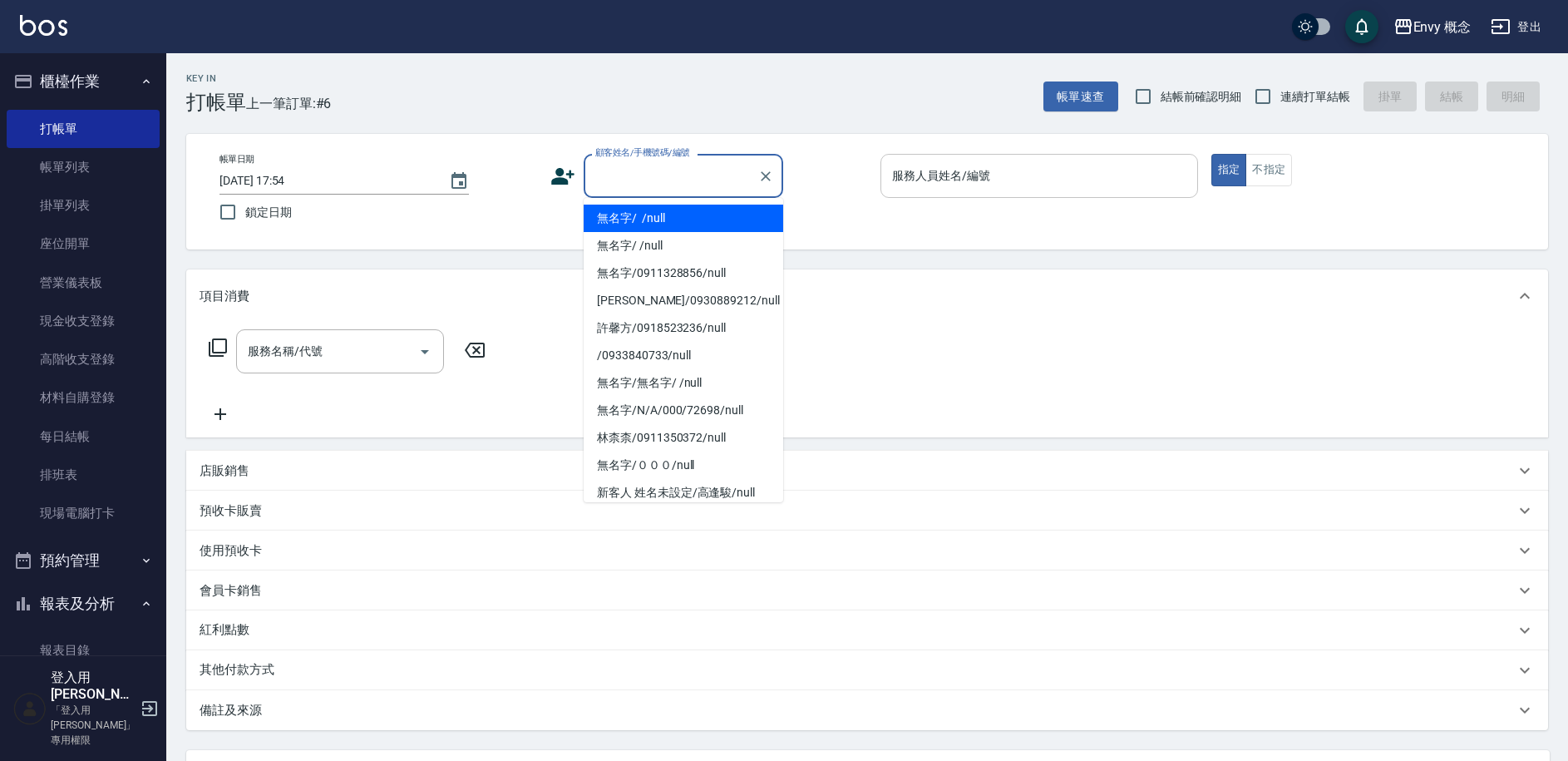
drag, startPoint x: 670, startPoint y: 223, endPoint x: 917, endPoint y: 184, distance: 250.1
click at [671, 223] on li "無名字/ /null" at bounding box center [683, 218] width 200 height 27
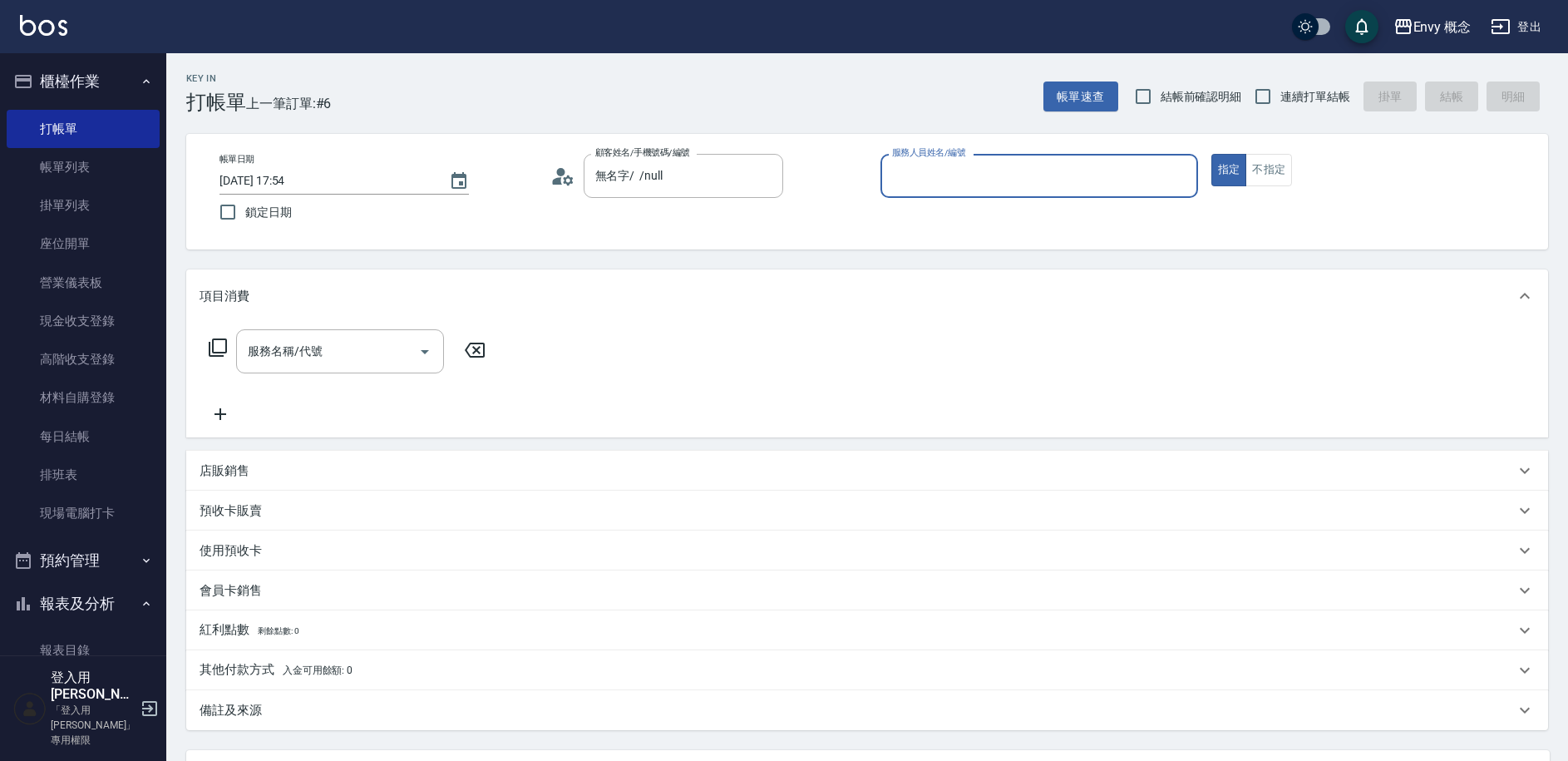
type input "無名字/ /null"
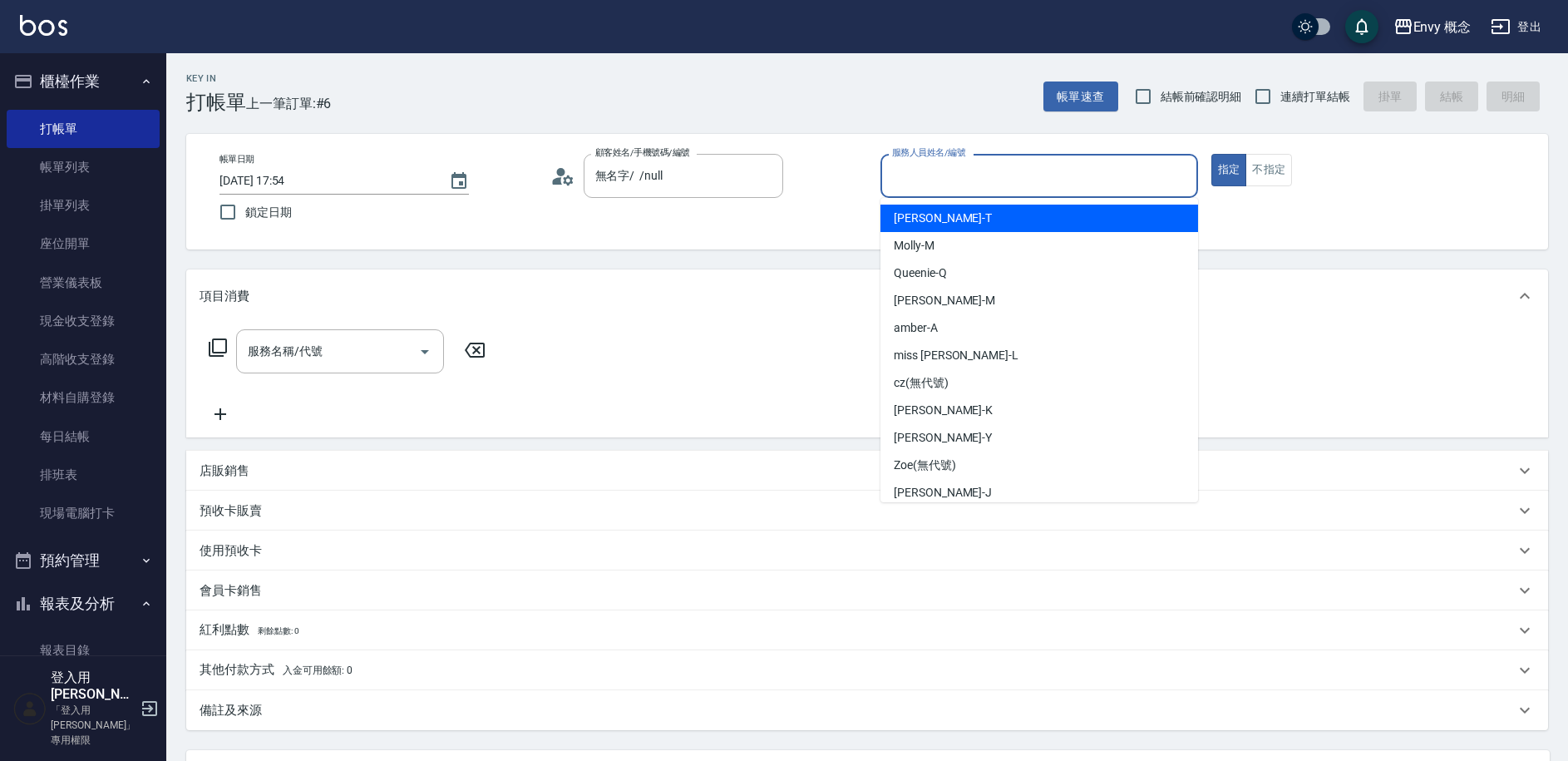
click at [917, 184] on input "服務人員姓名/編號" at bounding box center [1039, 176] width 303 height 29
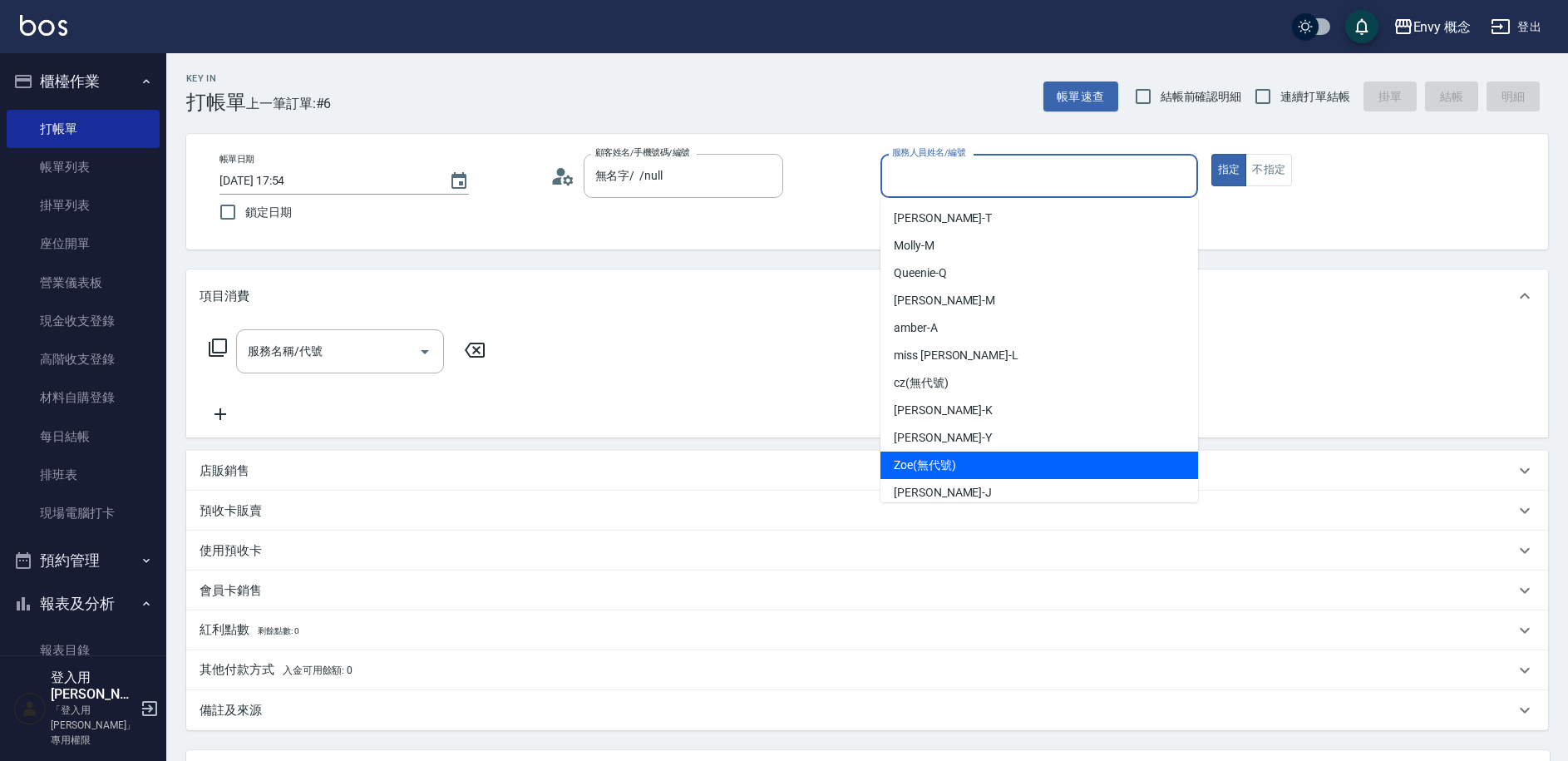
click at [955, 482] on div "[PERSON_NAME]" at bounding box center [1039, 492] width 318 height 27
type input "[PERSON_NAME]"
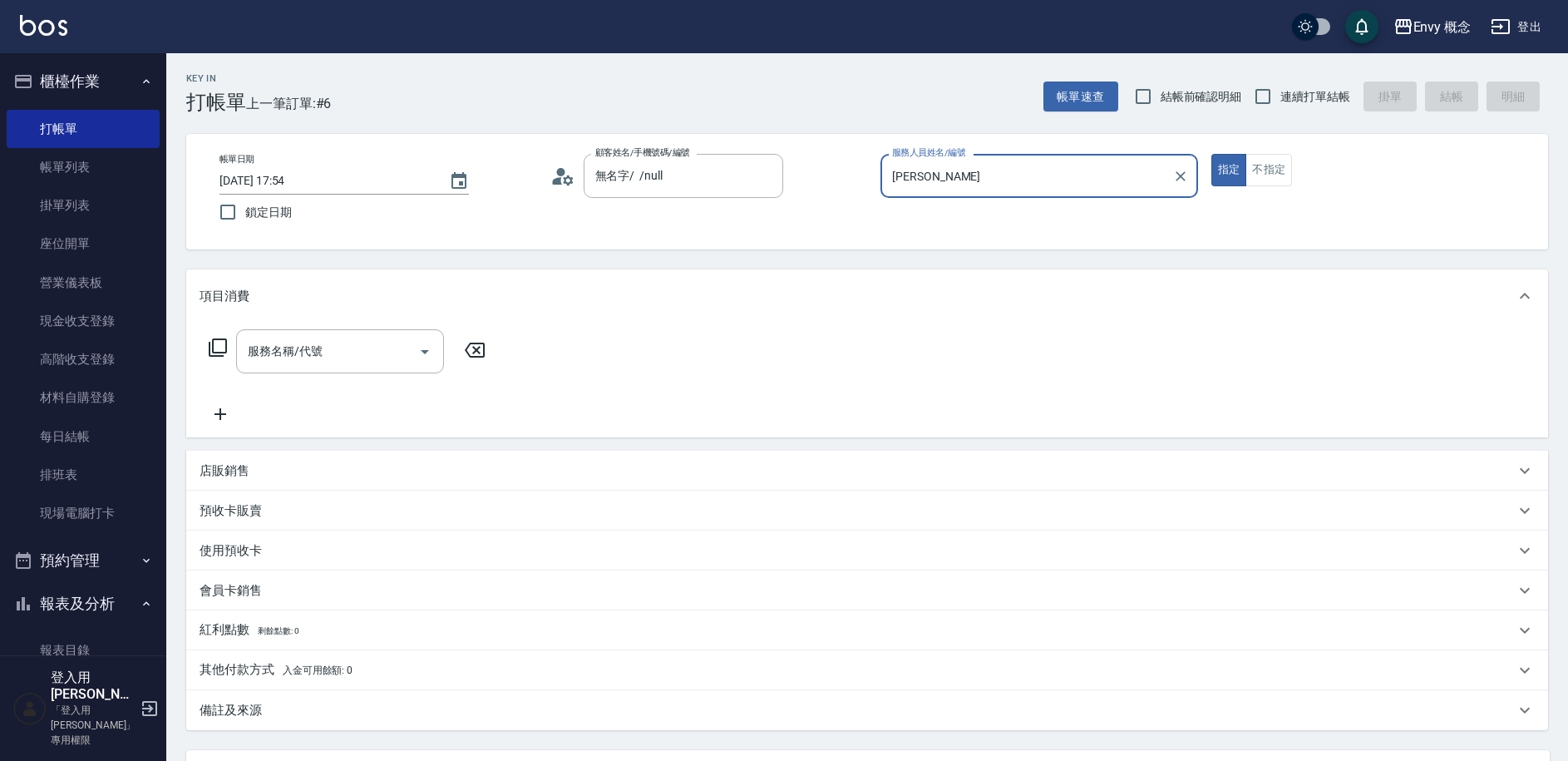
drag, startPoint x: 369, startPoint y: 354, endPoint x: 792, endPoint y: 254, distance: 434.7
click at [371, 354] on input "服務名稱/代號" at bounding box center [328, 351] width 168 height 29
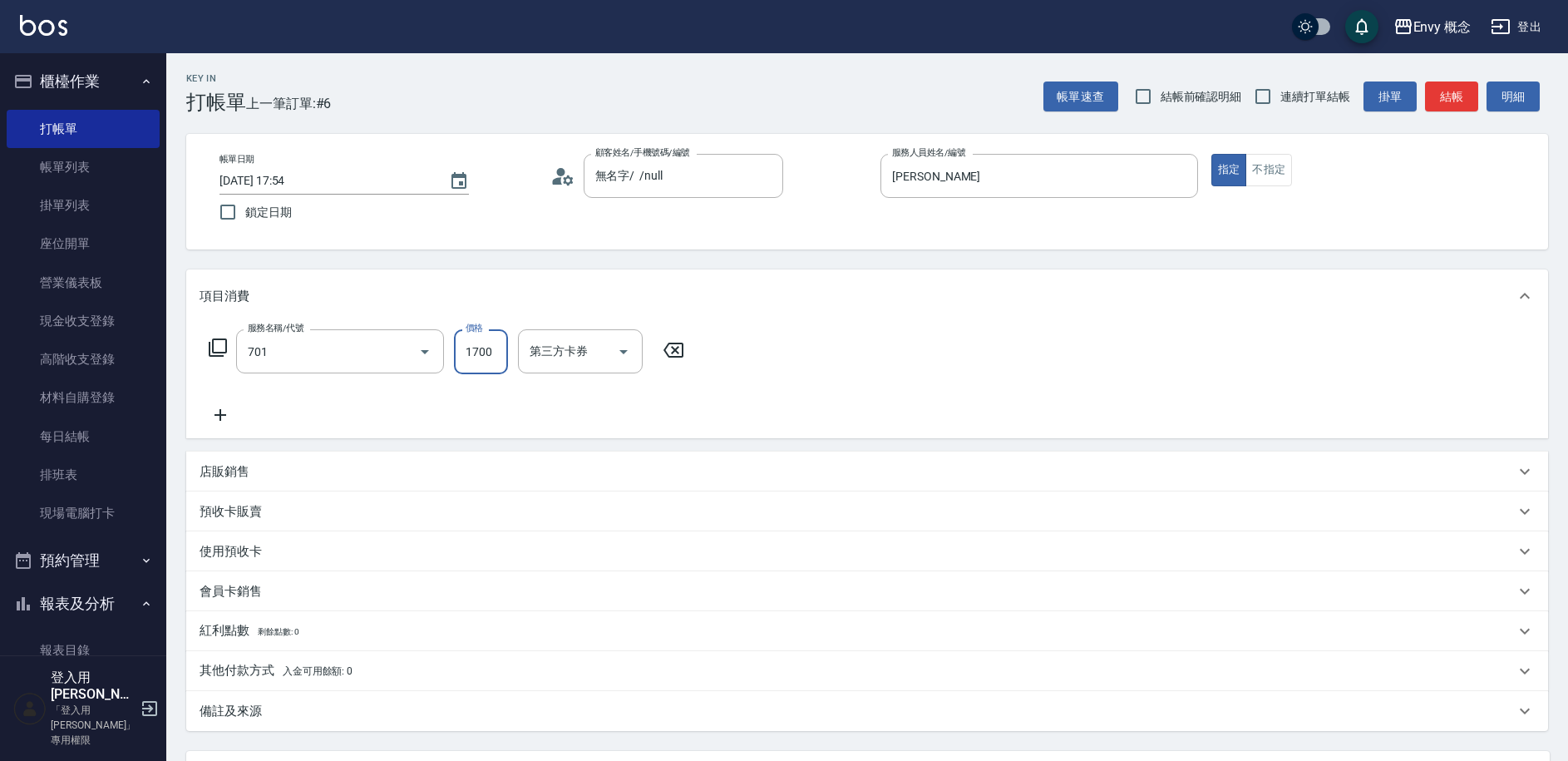
type input "701 染髮(701)"
type input "5000"
click at [315, 665] on span "入金可用餘額: 0" at bounding box center [318, 671] width 71 height 12
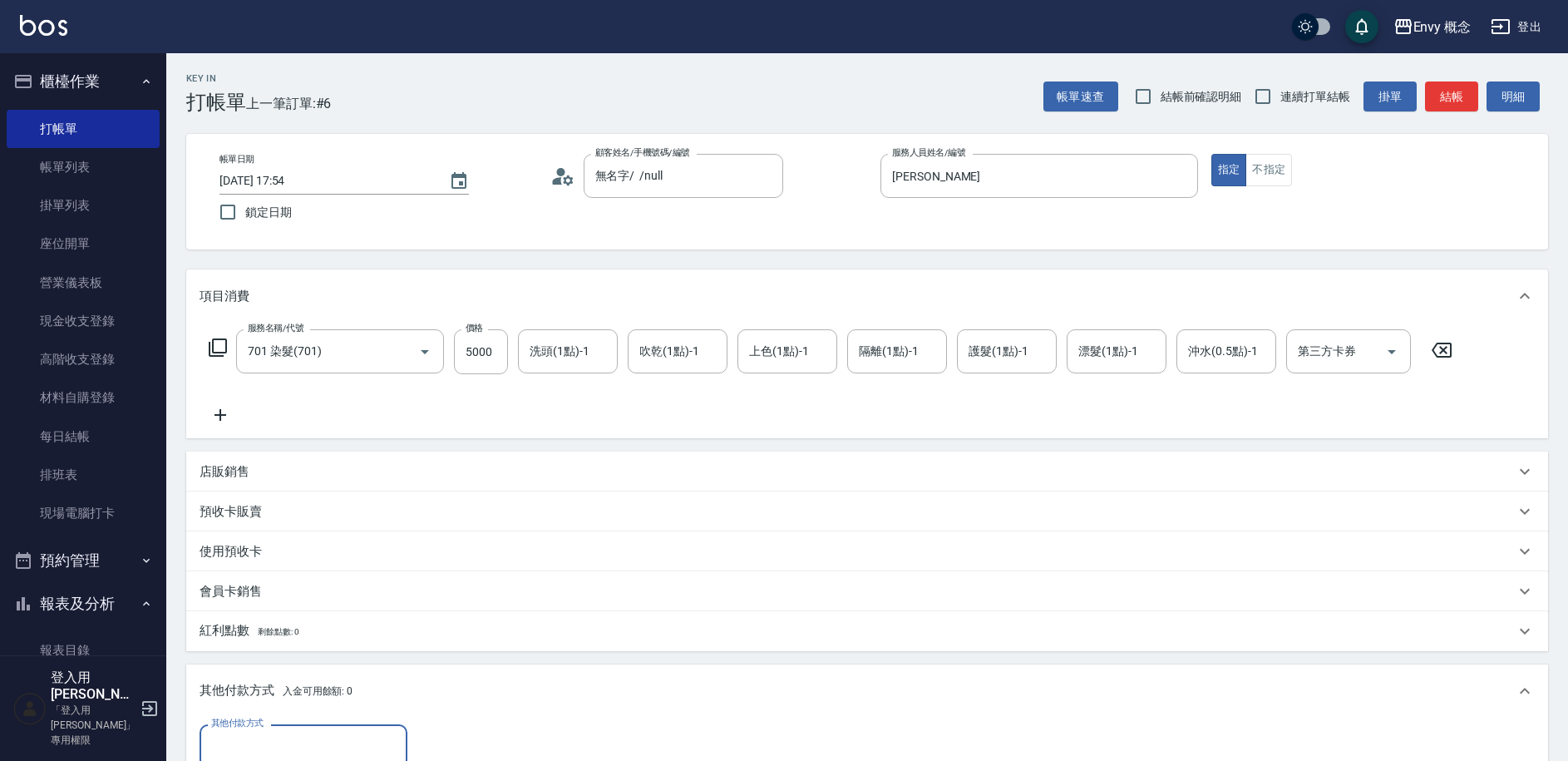
click at [310, 740] on input "其他付款方式" at bounding box center [303, 747] width 193 height 29
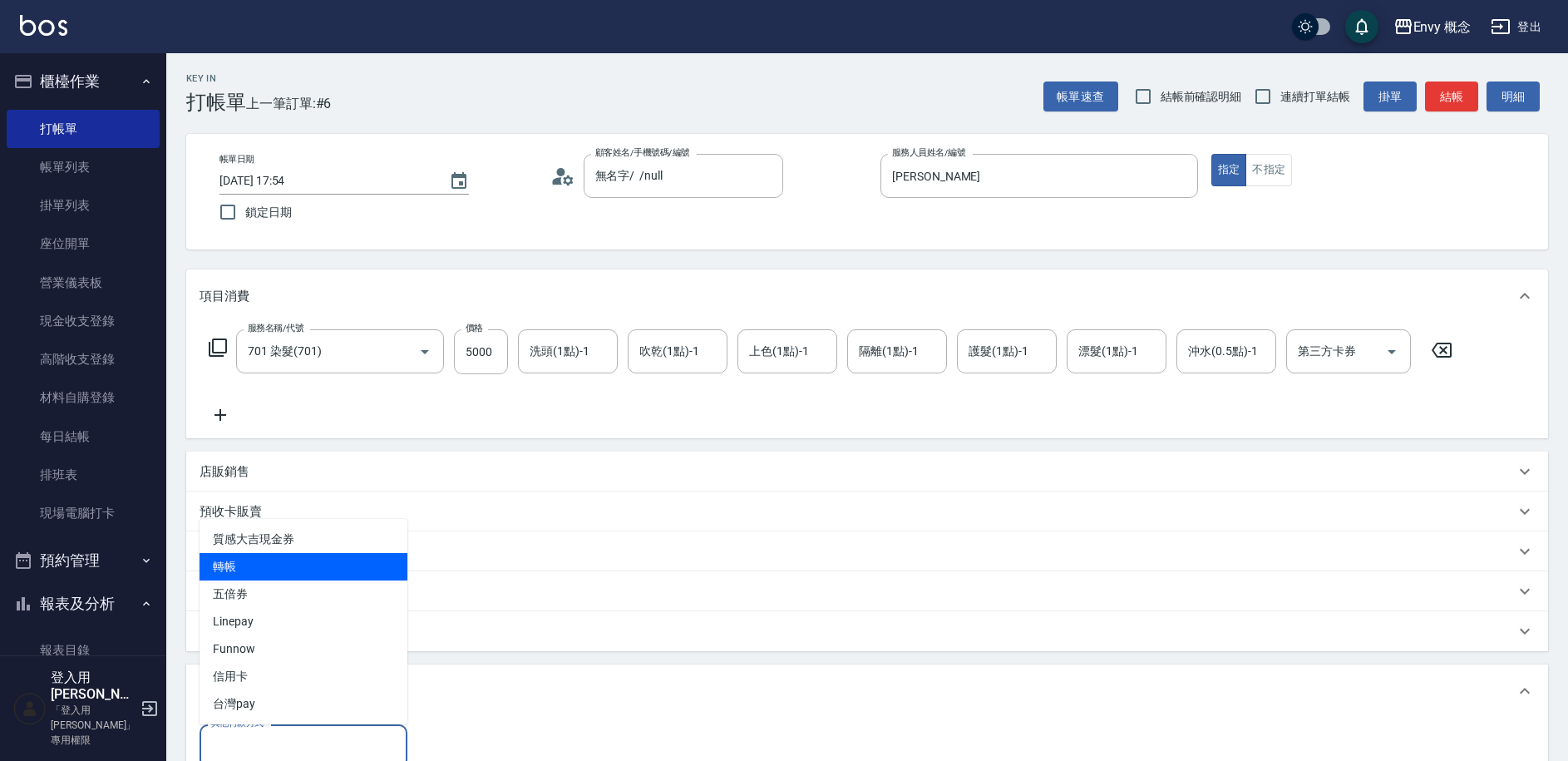
click at [301, 571] on span "轉帳" at bounding box center [304, 566] width 208 height 27
type input "轉帳"
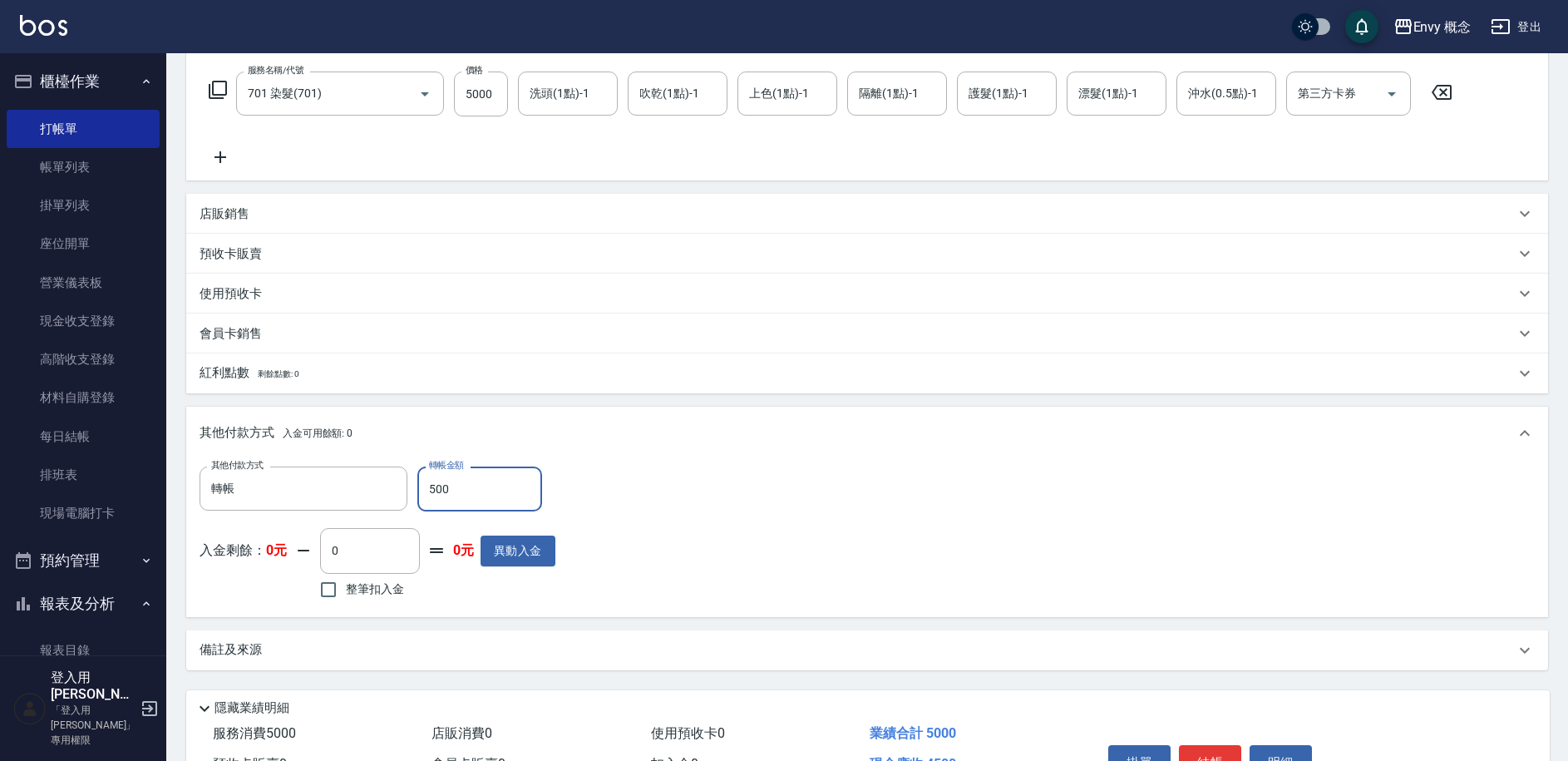
scroll to position [355, 0]
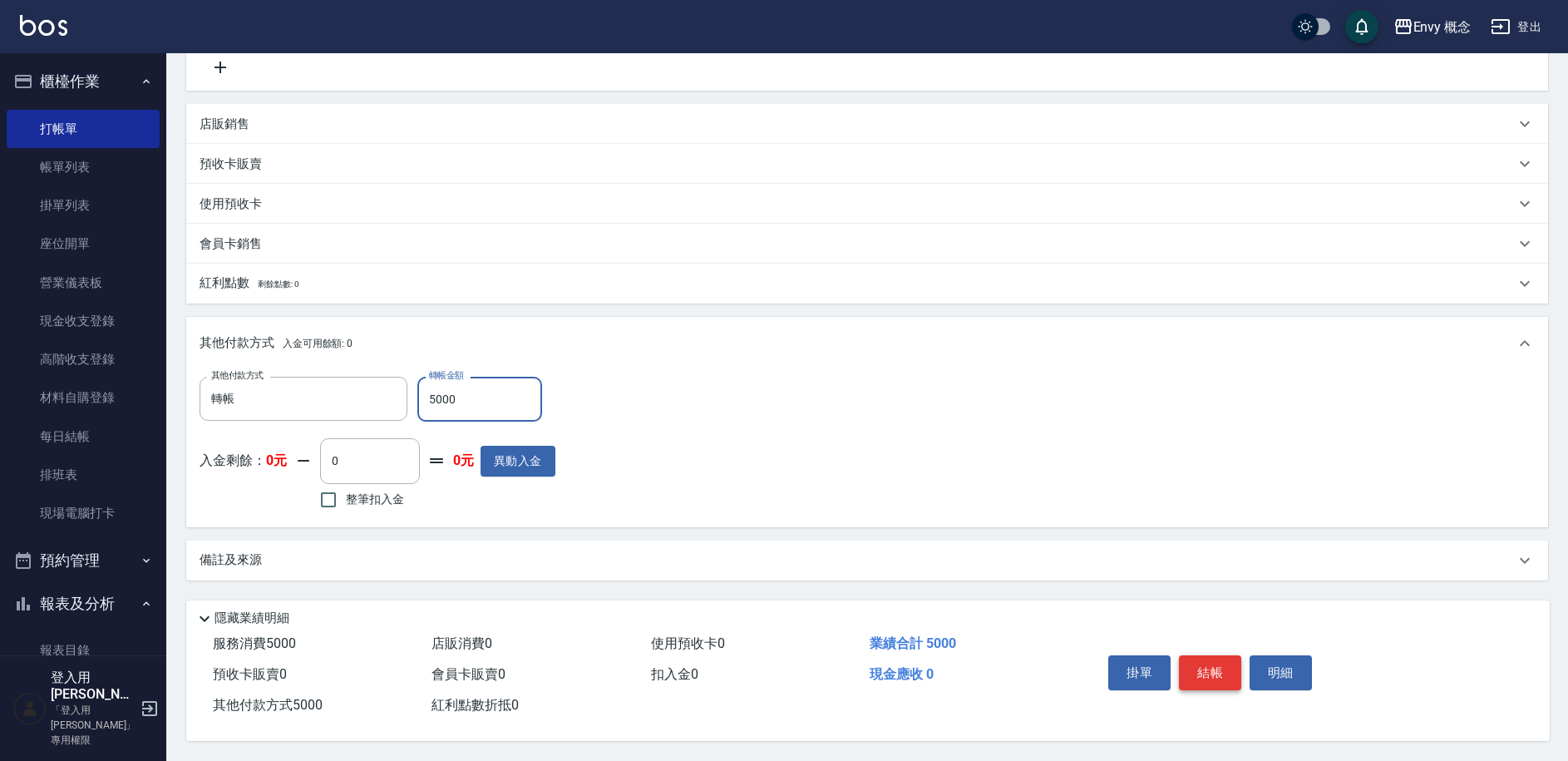
type input "5000"
click at [1197, 655] on button "結帳" at bounding box center [1210, 672] width 62 height 35
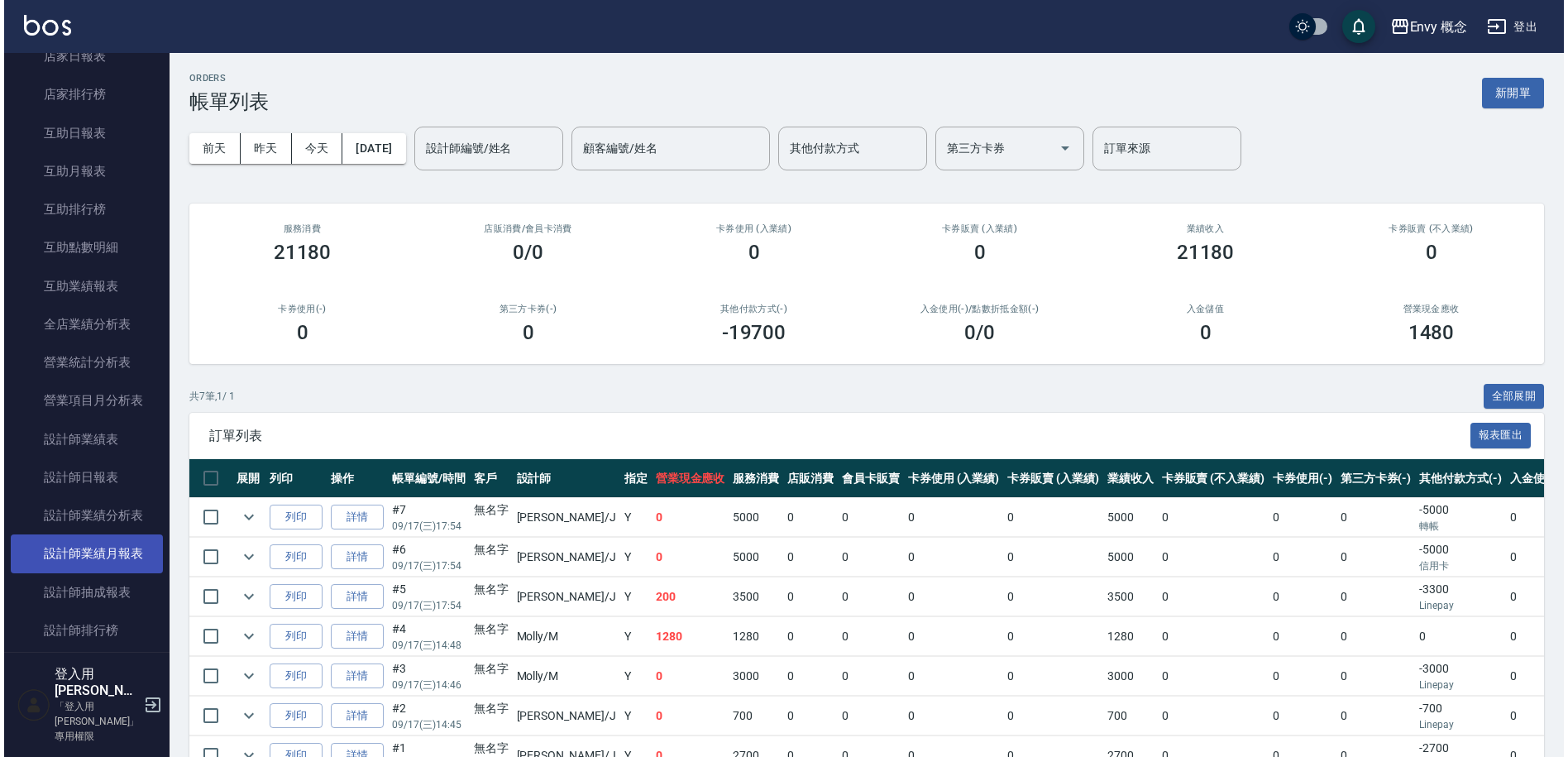
scroll to position [713, 0]
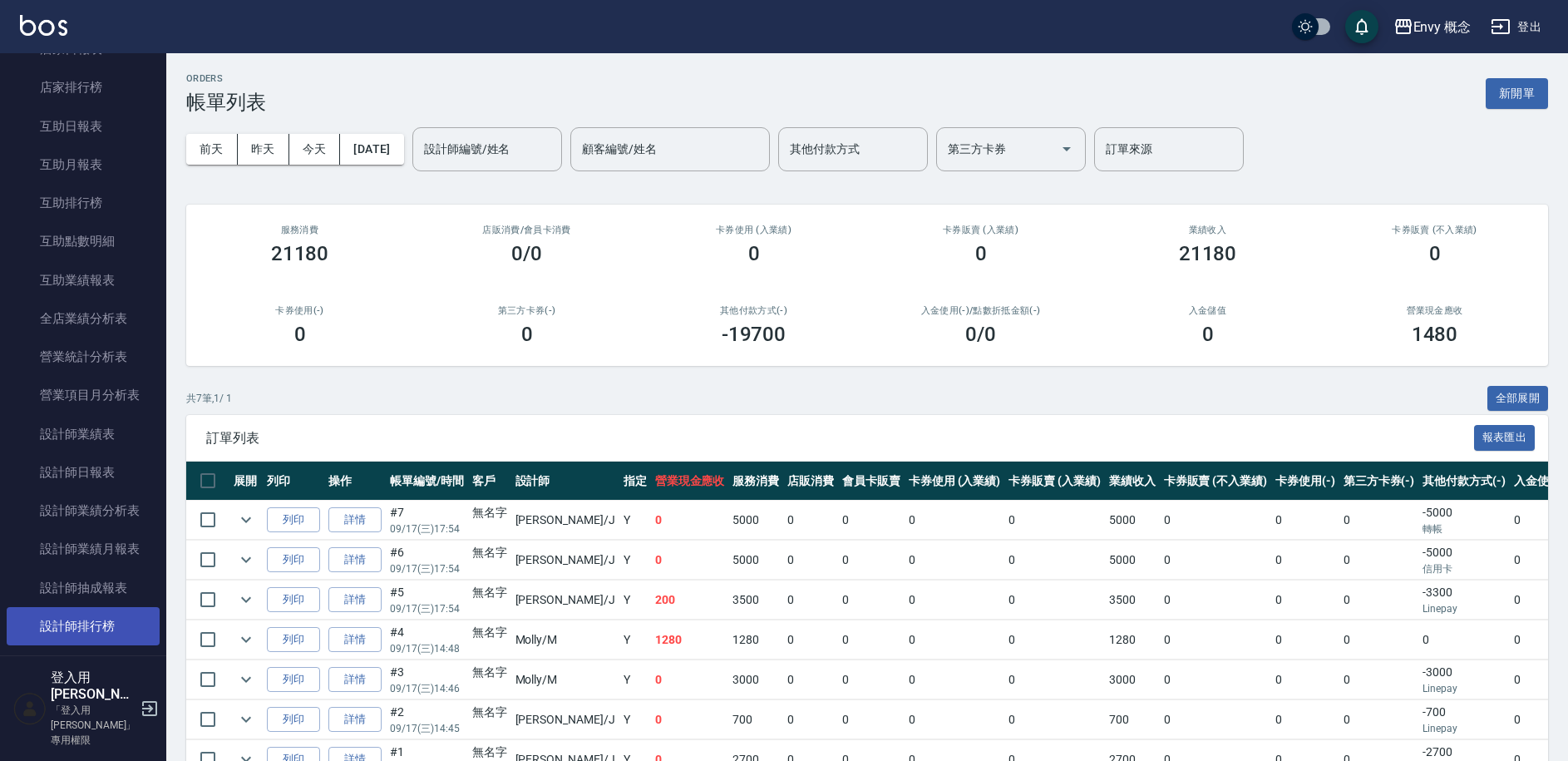
click at [119, 635] on link "設計師排行榜" at bounding box center [82, 626] width 153 height 38
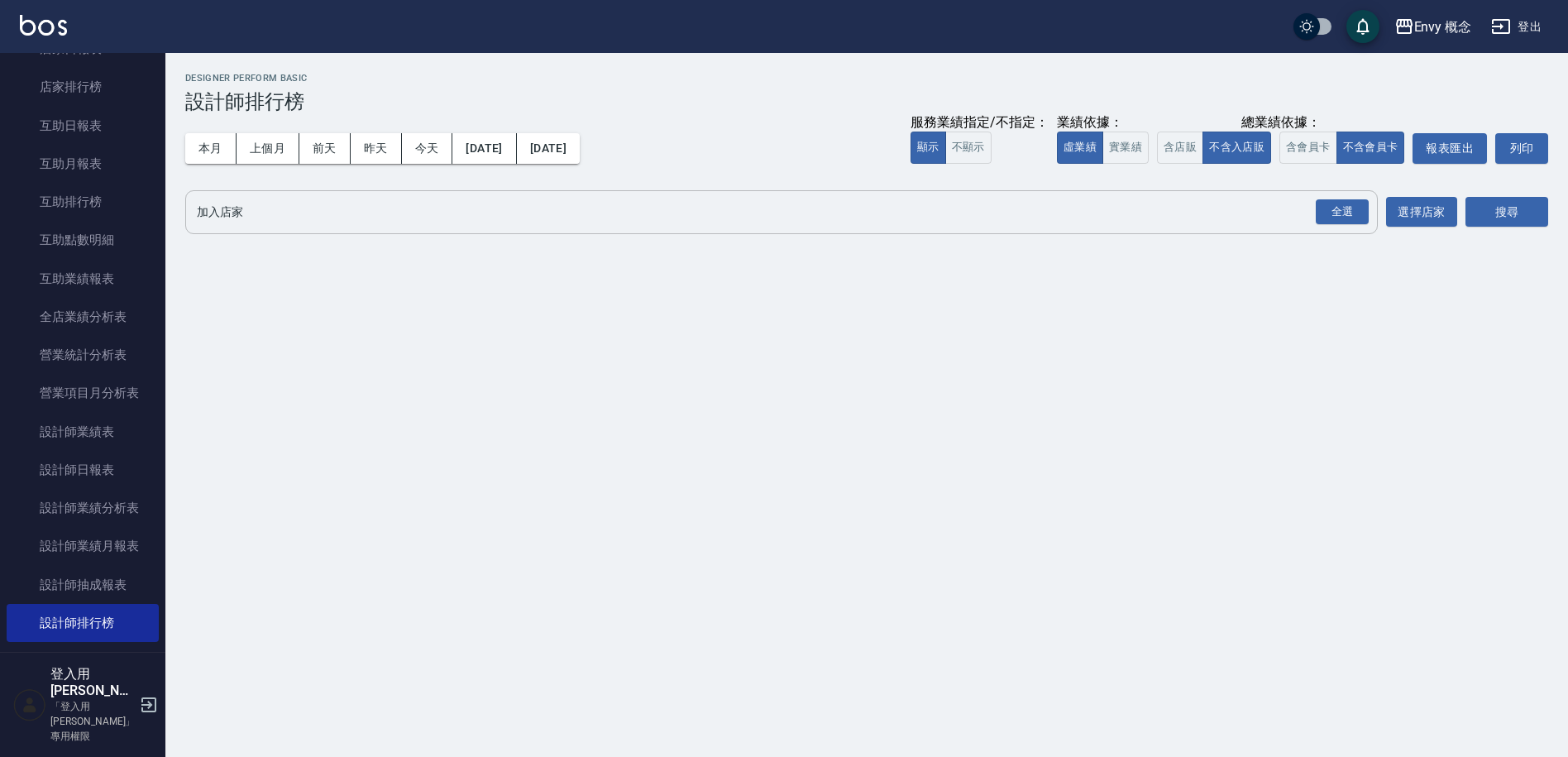
click at [506, 224] on input "加入店家" at bounding box center [769, 212] width 1153 height 29
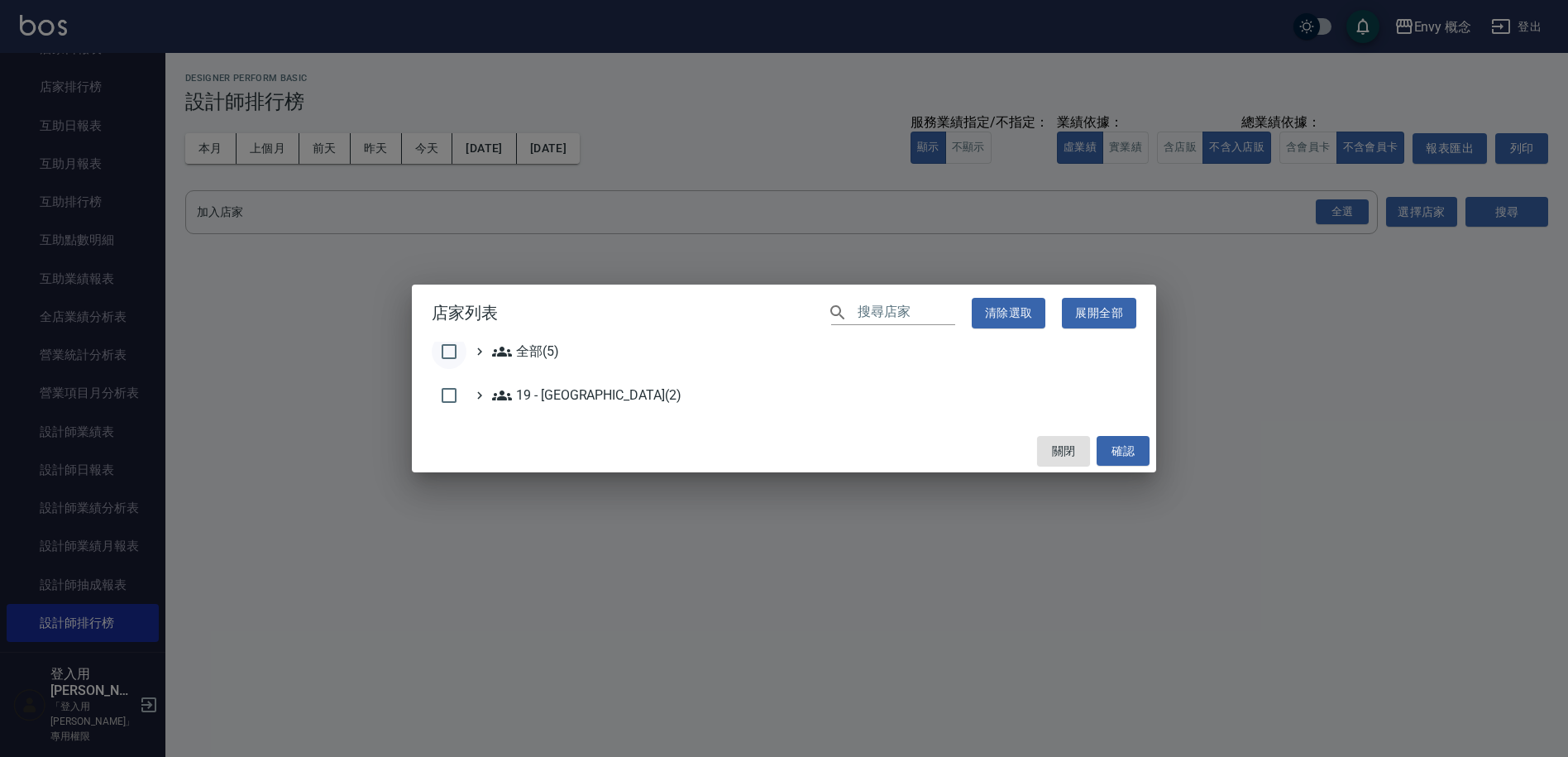
click at [455, 356] on input "checkbox" at bounding box center [449, 351] width 35 height 35
checkbox input "true"
click at [1113, 463] on button "確認" at bounding box center [1123, 451] width 53 height 31
checkbox input "false"
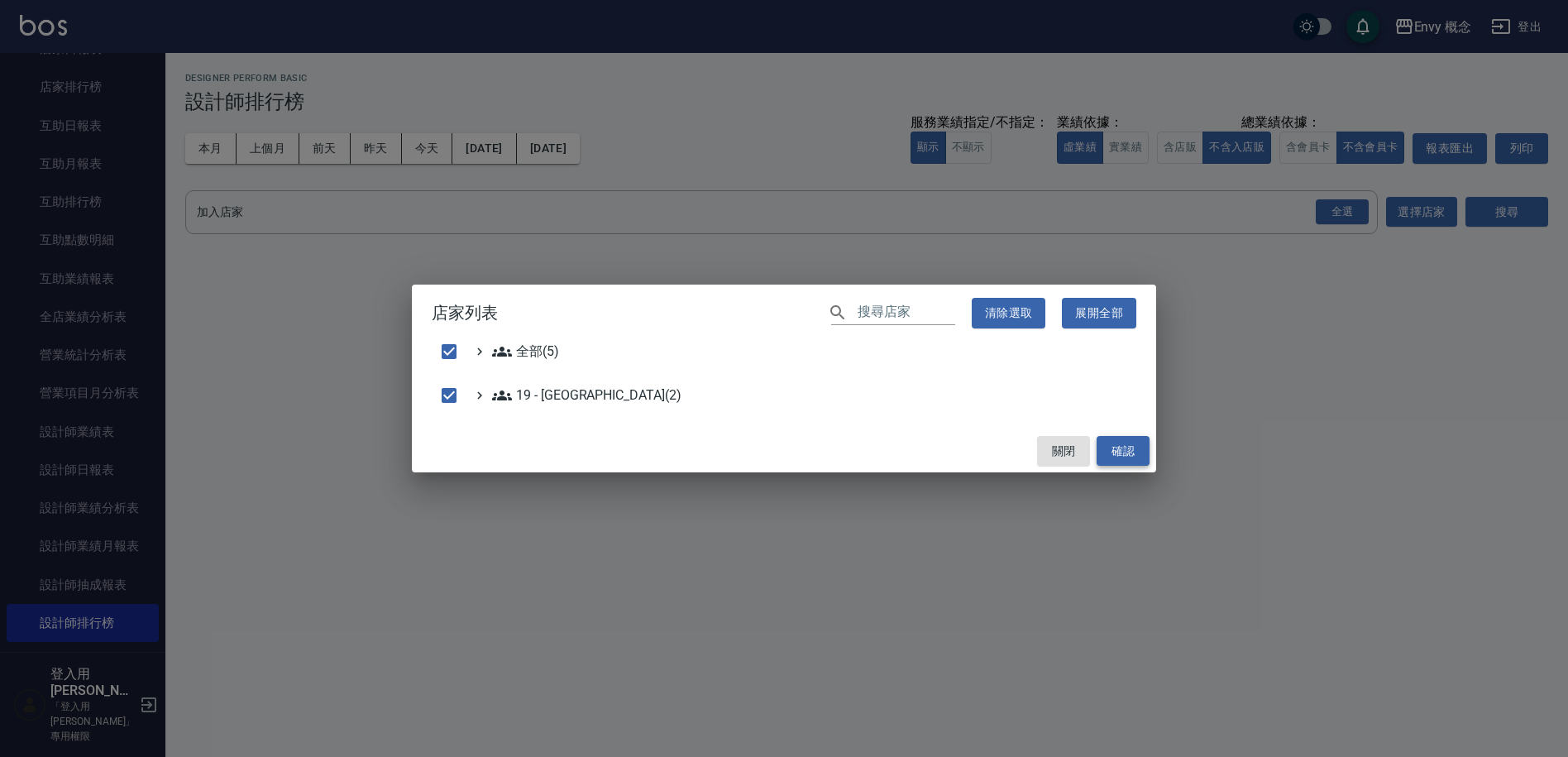
checkbox input "false"
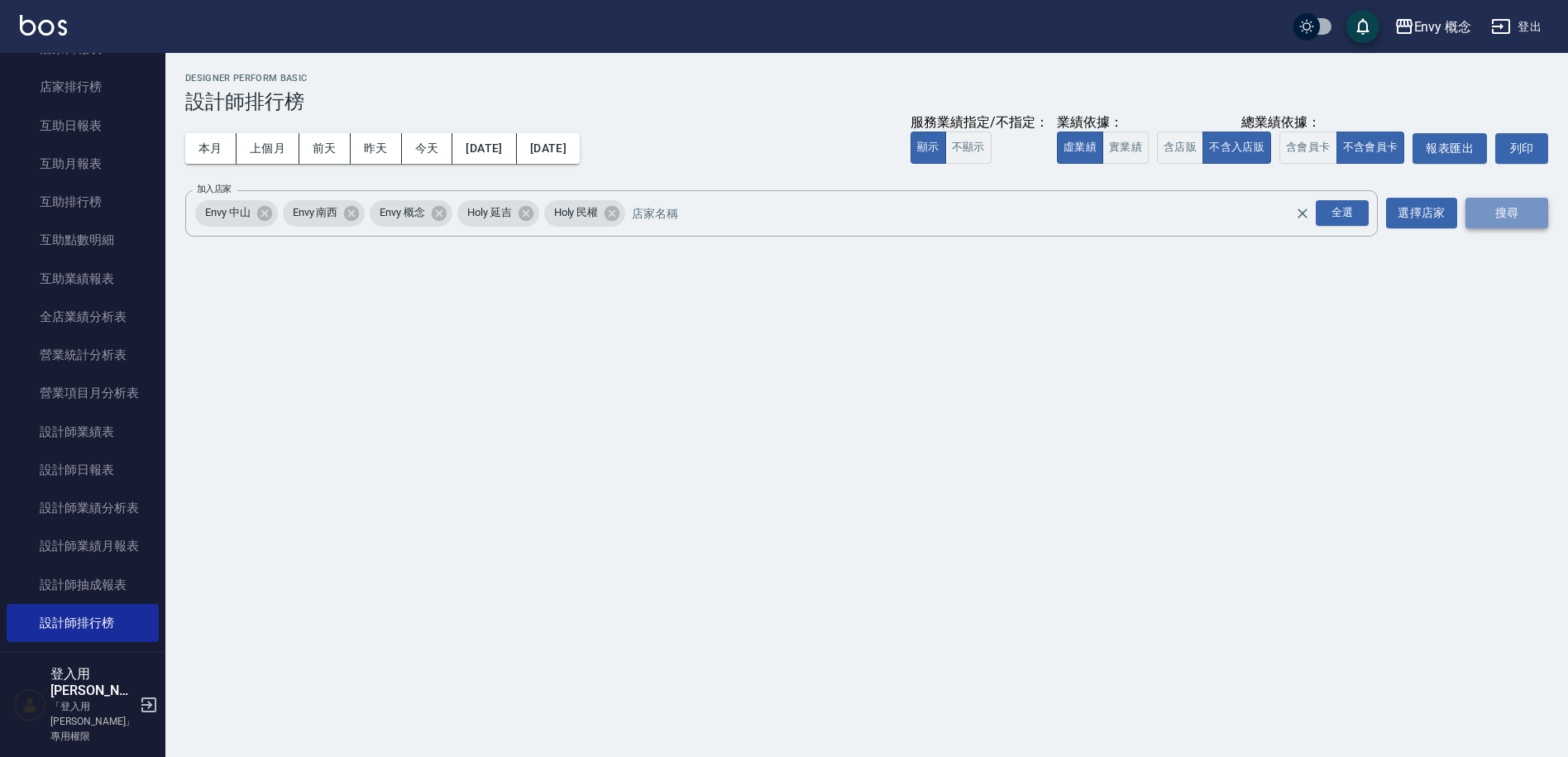
click at [1503, 227] on button "搜尋" at bounding box center [1507, 213] width 83 height 31
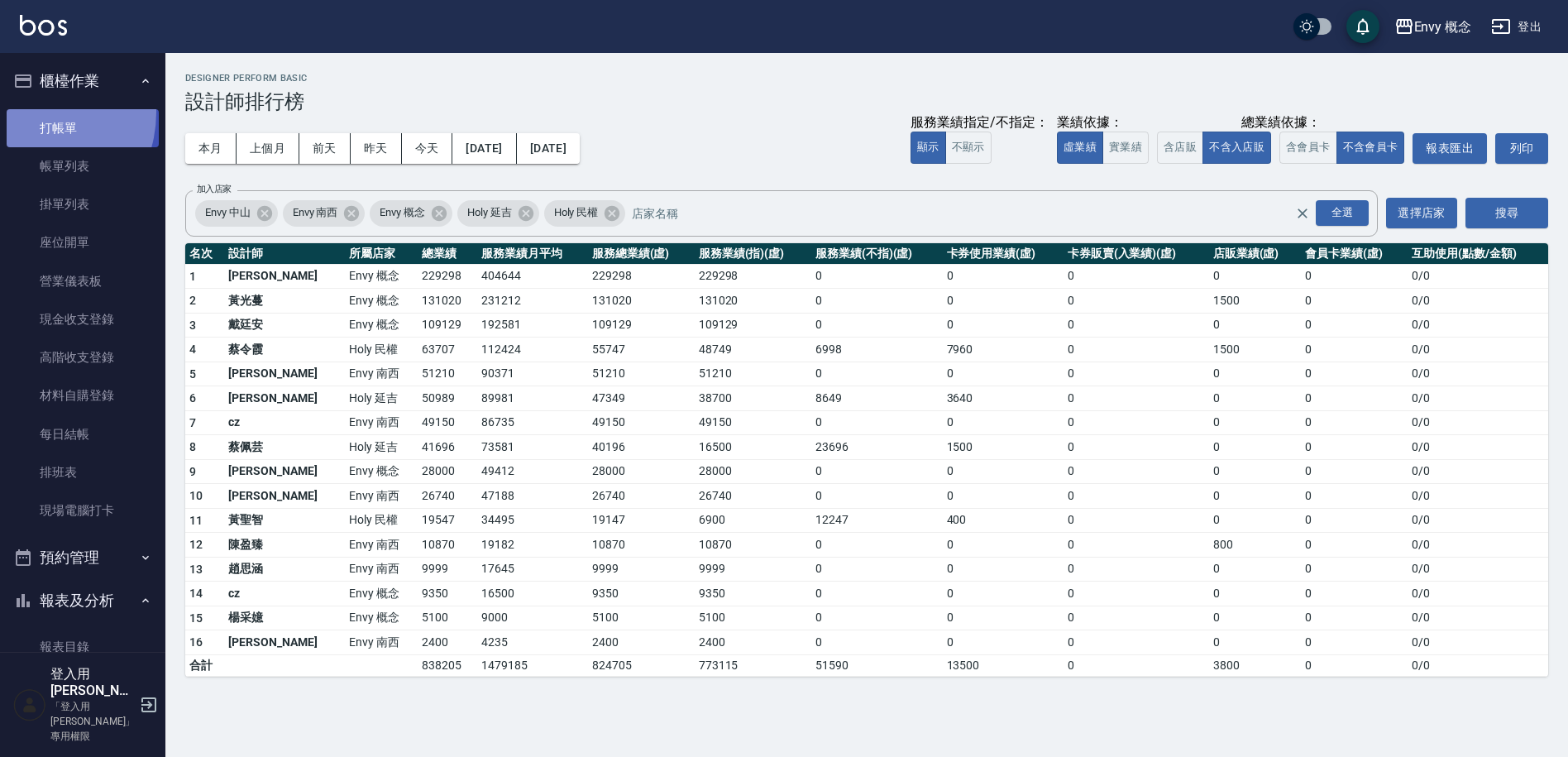
click at [27, 112] on link "打帳單" at bounding box center [82, 128] width 152 height 38
